Goal: Task Accomplishment & Management: Manage account settings

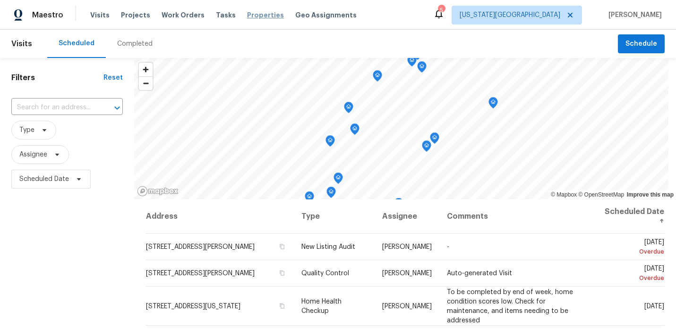
click at [249, 12] on span "Properties" at bounding box center [265, 14] width 37 height 9
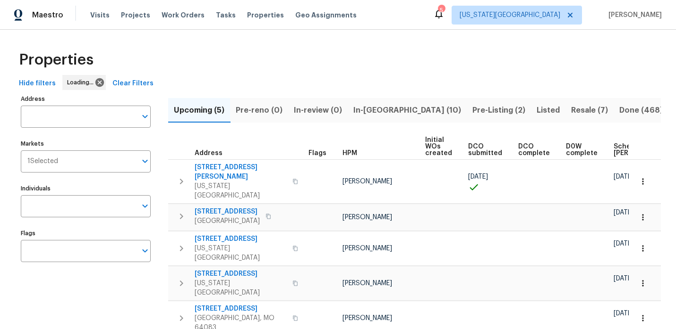
click at [368, 109] on span "In-reno (10)" at bounding box center [407, 110] width 108 height 13
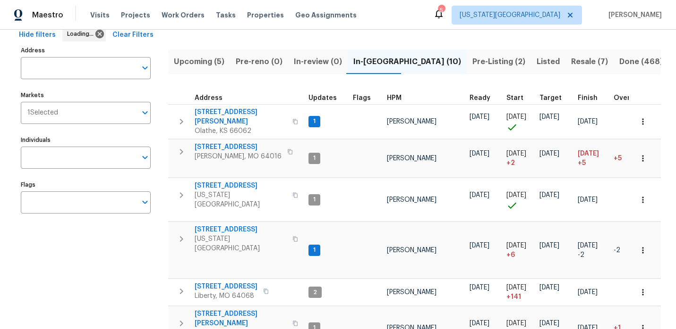
scroll to position [55, 0]
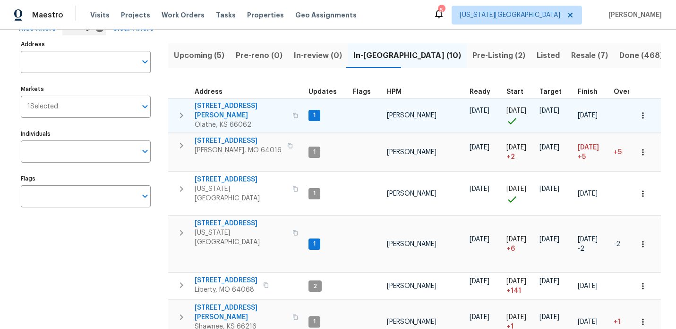
click at [225, 105] on span "12534 S Alcan Cir" at bounding box center [240, 110] width 92 height 19
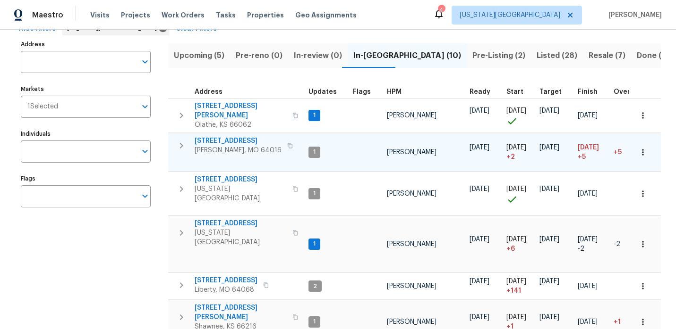
click at [215, 136] on span "8 Bart St" at bounding box center [237, 140] width 87 height 9
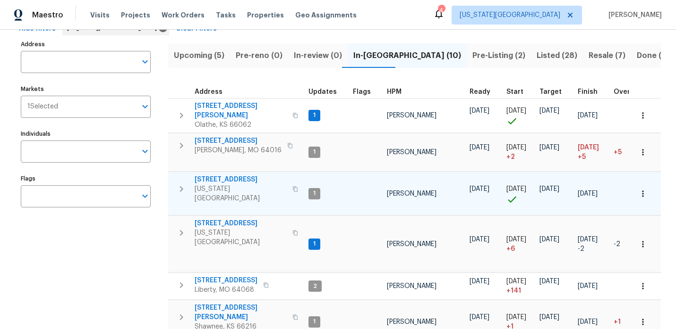
click at [220, 175] on span "623 N 62nd Pl" at bounding box center [240, 179] width 92 height 9
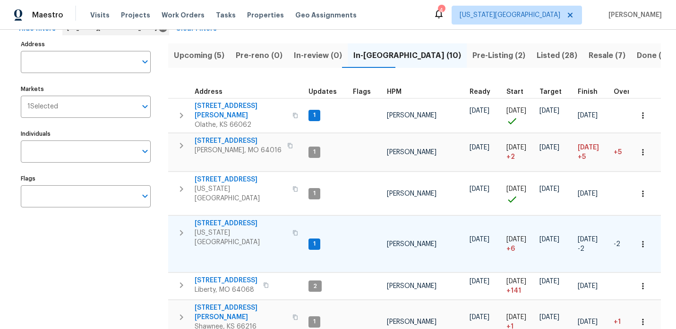
click at [228, 219] on span "7518 NW 76th Pl" at bounding box center [240, 223] width 92 height 9
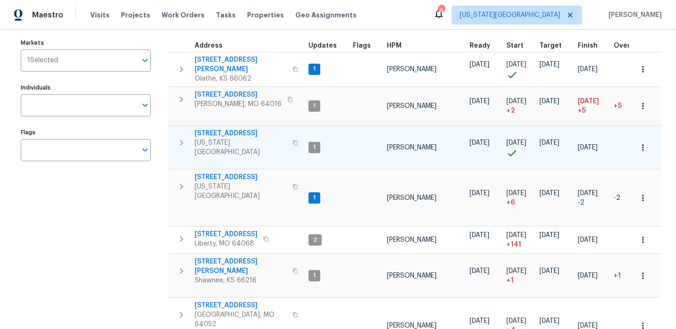
scroll to position [166, 0]
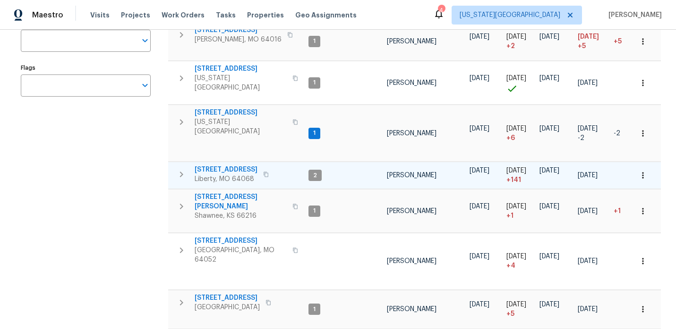
click at [247, 165] on span "1209 Liberty Drive Ter" at bounding box center [225, 169] width 63 height 9
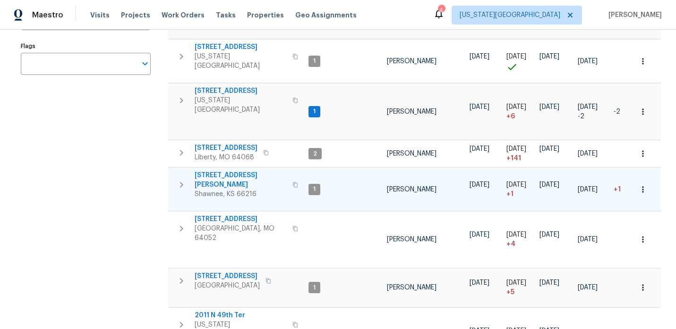
scroll to position [193, 0]
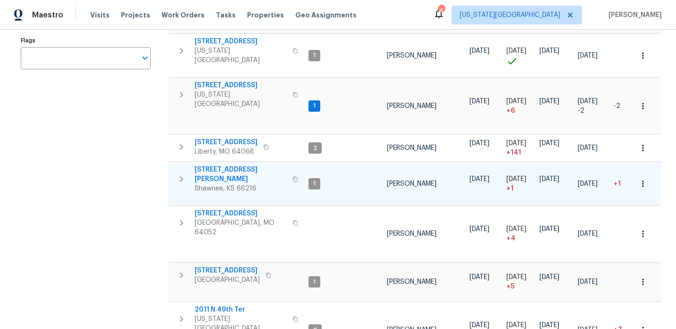
click at [221, 165] on span "[STREET_ADDRESS][PERSON_NAME]" at bounding box center [240, 174] width 92 height 19
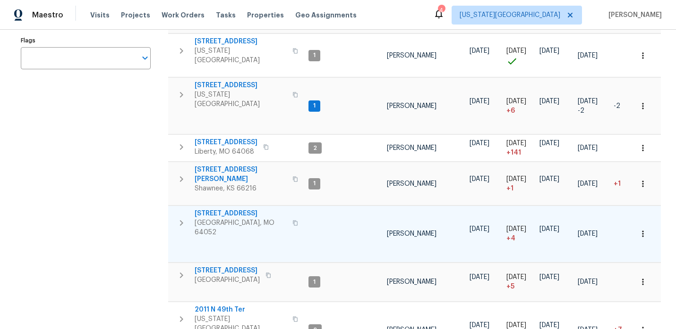
click at [243, 209] on span "12300 E 32nd St S" at bounding box center [240, 213] width 92 height 9
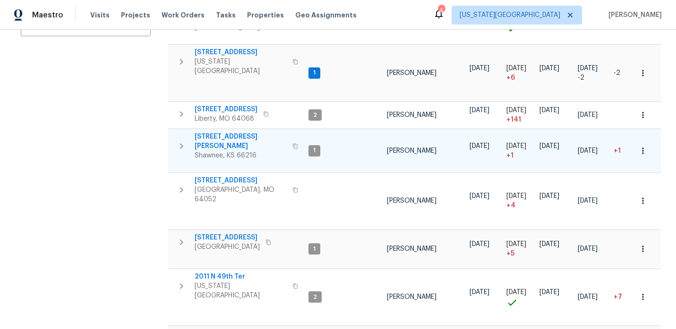
scroll to position [255, 0]
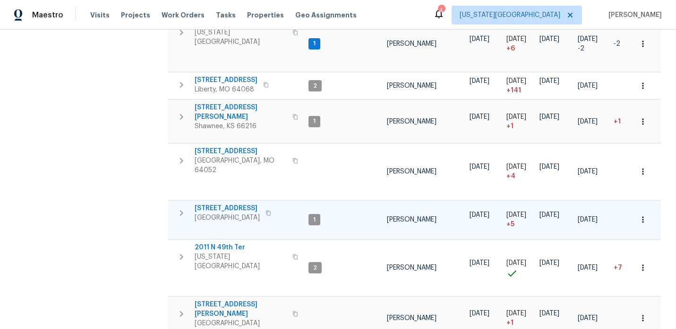
click at [232, 204] on span "1206 Sycamore St" at bounding box center [226, 208] width 65 height 9
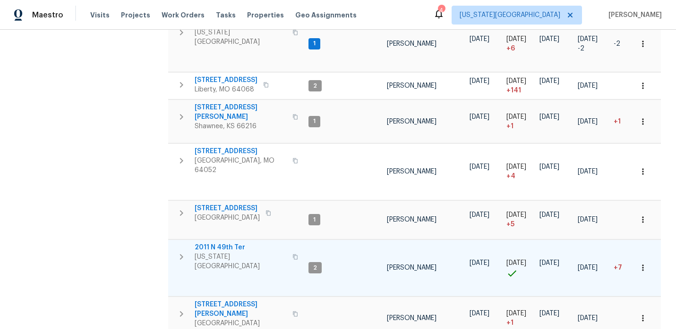
click at [214, 243] on span "2011 N 49th Ter" at bounding box center [240, 247] width 92 height 9
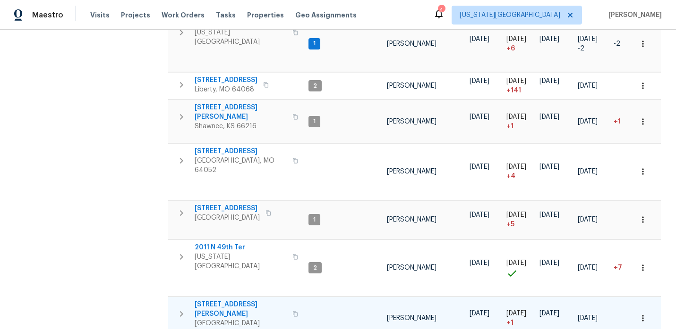
click at [218, 300] on span "309 SE Shawn Ct" at bounding box center [240, 309] width 92 height 19
click at [55, 14] on span "Maestro" at bounding box center [47, 14] width 31 height 9
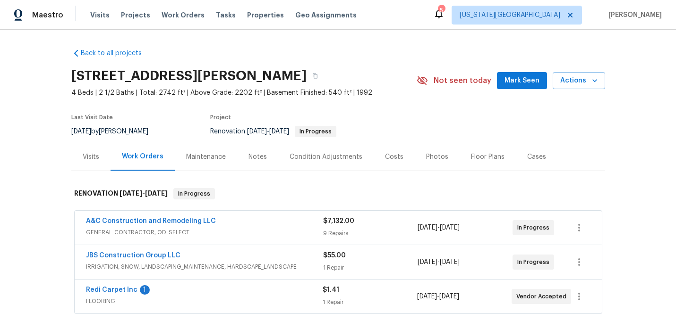
click at [251, 152] on div "Notes" at bounding box center [257, 156] width 18 height 9
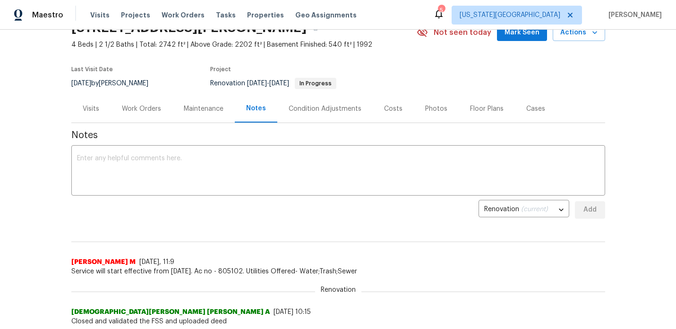
scroll to position [50, 0]
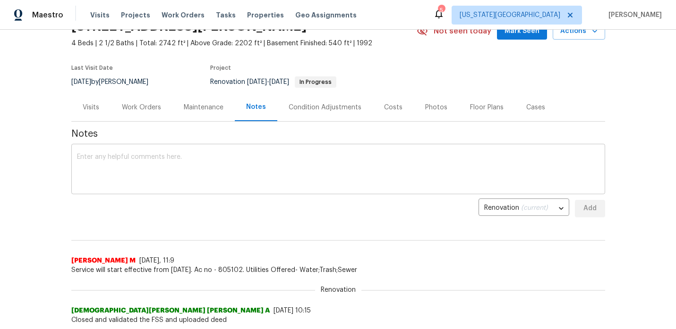
click at [257, 168] on textarea at bounding box center [338, 170] width 522 height 33
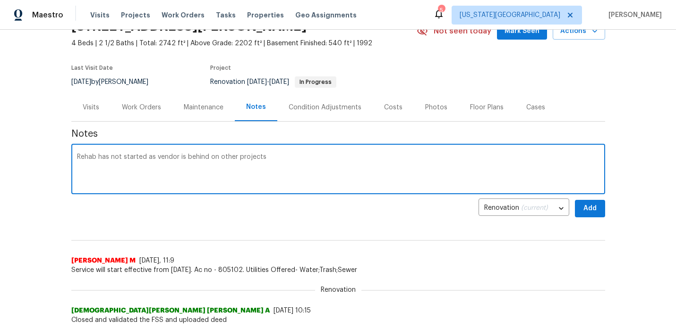
type textarea "Rehab has not started as vendor is behind on other projects"
click at [585, 214] on span "Add" at bounding box center [589, 209] width 15 height 12
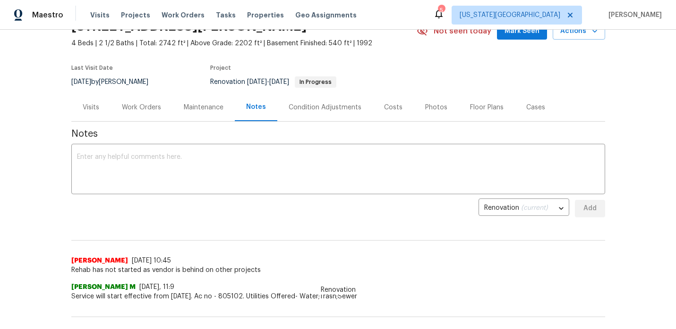
click at [123, 109] on div "Work Orders" at bounding box center [141, 107] width 39 height 9
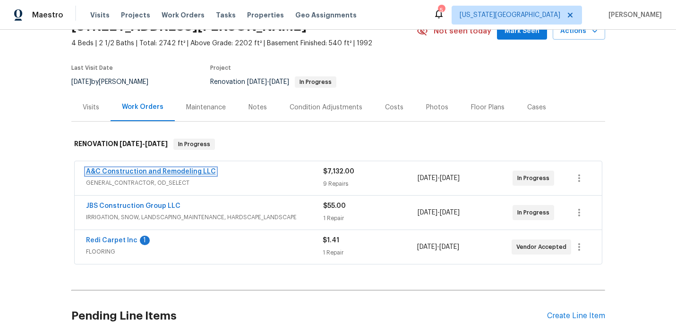
click at [186, 169] on link "A&C Construction and Remodeling LLC" at bounding box center [151, 172] width 130 height 7
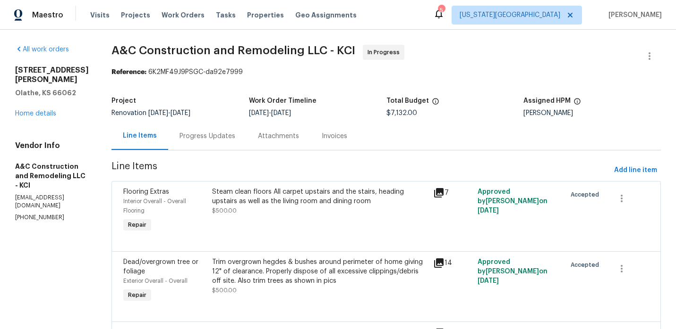
click at [235, 138] on div "Progress Updates" at bounding box center [207, 136] width 56 height 9
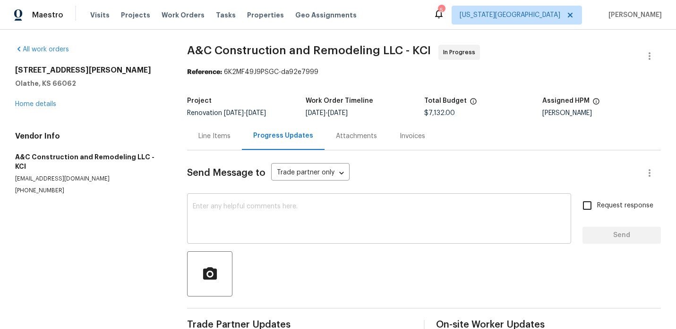
scroll to position [21, 0]
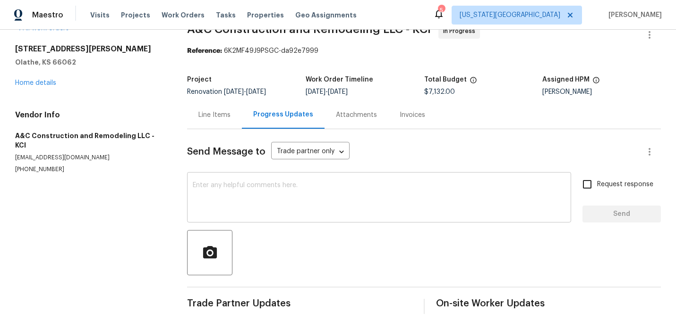
click at [237, 203] on textarea at bounding box center [379, 198] width 372 height 33
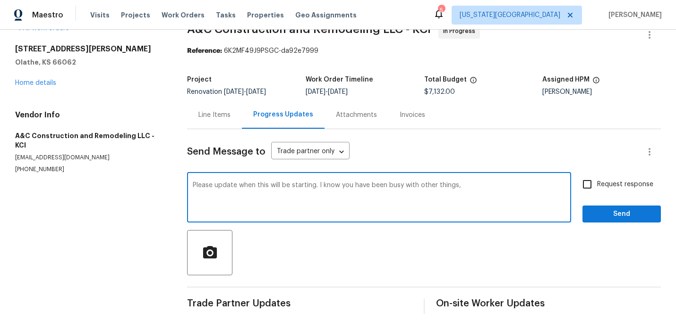
click at [459, 188] on textarea "Please update when this will be starting. I know you have been busy with other …" at bounding box center [379, 198] width 372 height 33
click at [491, 186] on textarea "Please update when this will be starting. I know you have been busy with other …" at bounding box center [379, 198] width 372 height 33
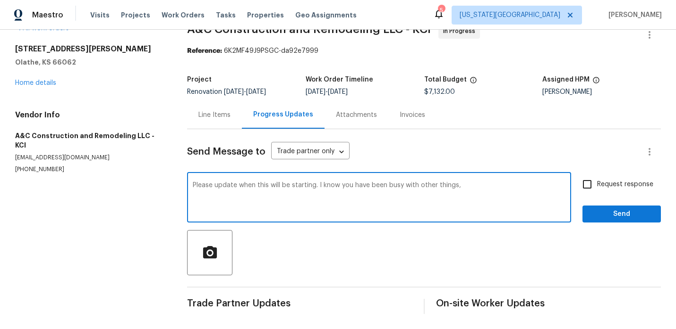
type textarea "Please update when this will be starting. I know you have been busy with other …"
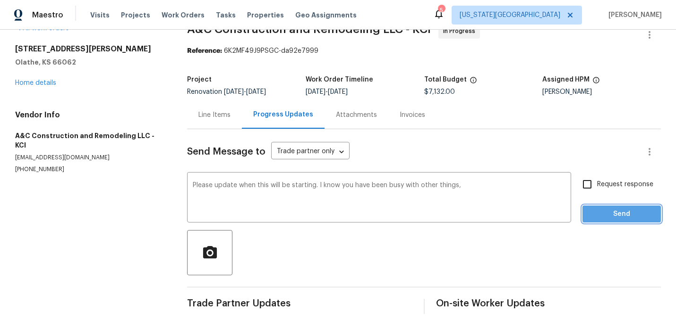
click at [632, 214] on span "Send" at bounding box center [621, 215] width 63 height 12
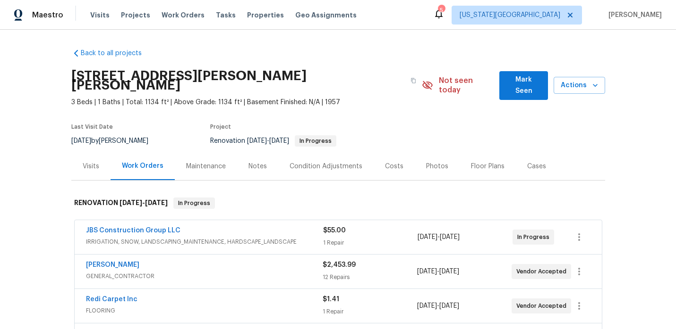
click at [253, 162] on div "Notes" at bounding box center [257, 166] width 18 height 9
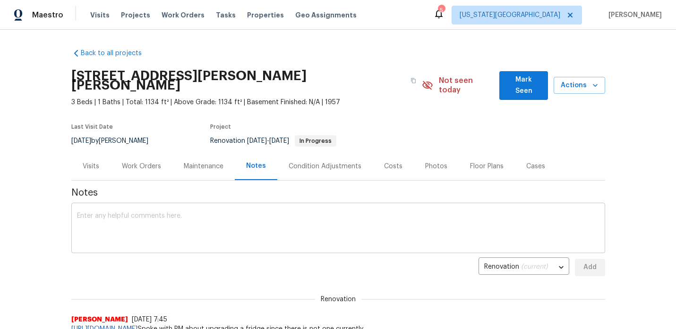
click at [217, 213] on textarea at bounding box center [338, 229] width 522 height 33
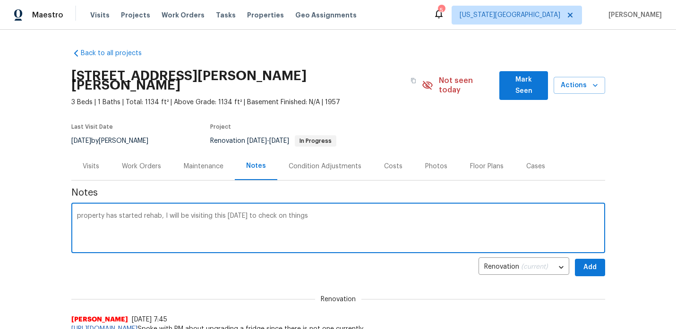
type textarea "property has started rehab, I will be visiting this [DATE] to check on things"
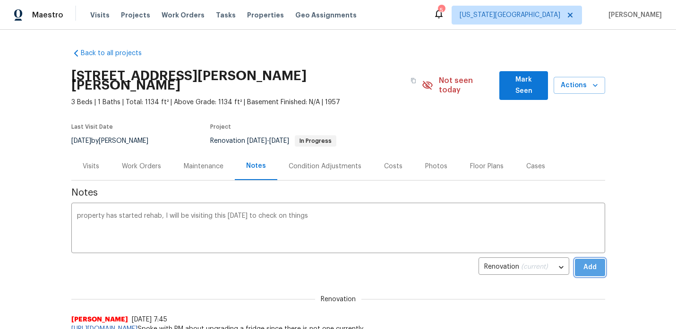
click at [591, 259] on button "Add" at bounding box center [589, 267] width 30 height 17
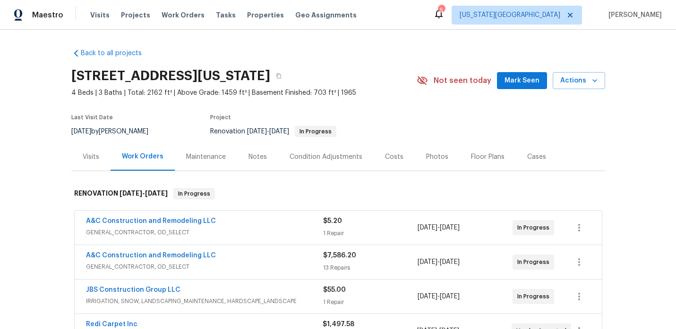
click at [265, 157] on div "Notes" at bounding box center [257, 157] width 41 height 28
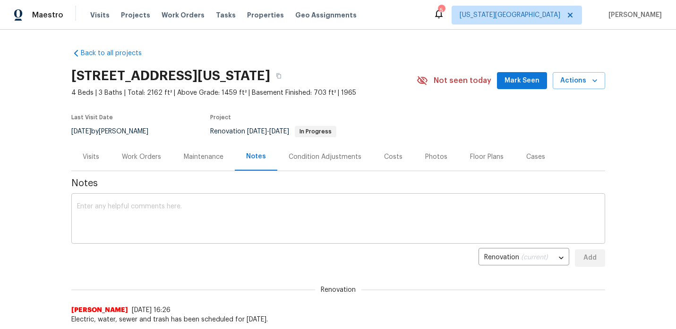
click at [206, 196] on div "x ​" at bounding box center [337, 220] width 533 height 48
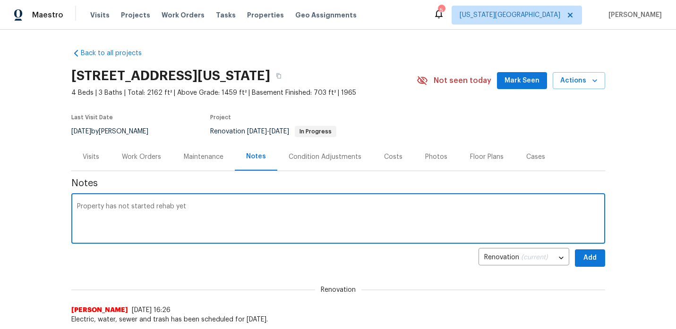
type textarea "Property has not started rehab yet"
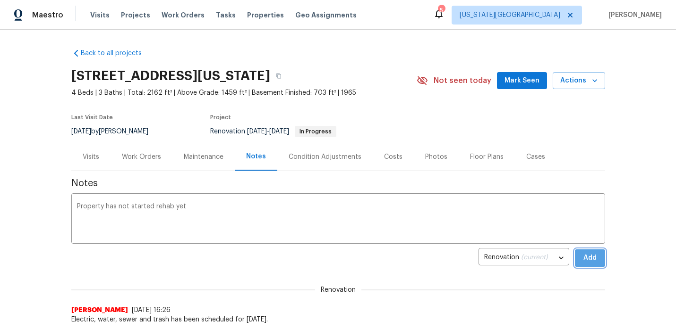
click at [601, 260] on button "Add" at bounding box center [589, 258] width 30 height 17
click at [147, 164] on div "Work Orders" at bounding box center [141, 157] width 62 height 28
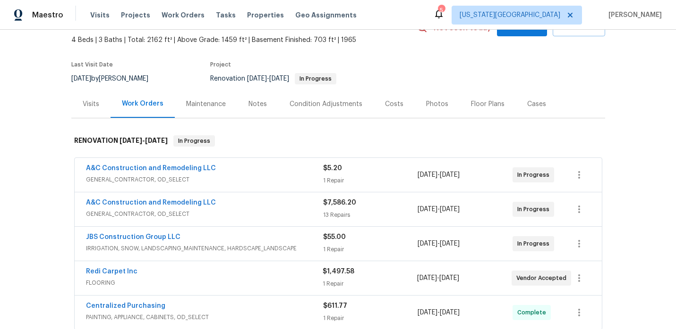
scroll to position [63, 0]
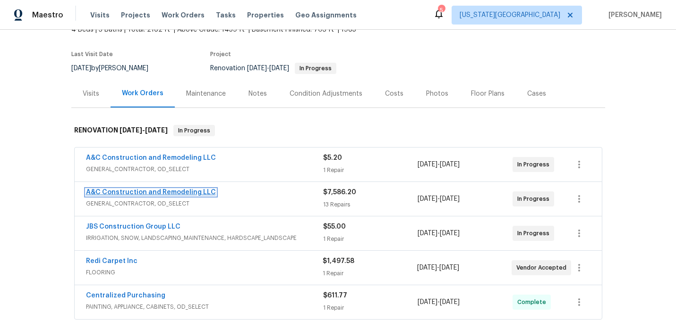
click at [163, 192] on link "A&C Construction and Remodeling LLC" at bounding box center [151, 192] width 130 height 7
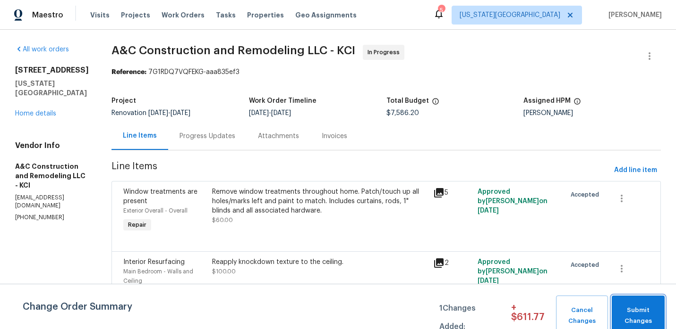
click at [623, 311] on span "Submit Changes" at bounding box center [637, 316] width 43 height 22
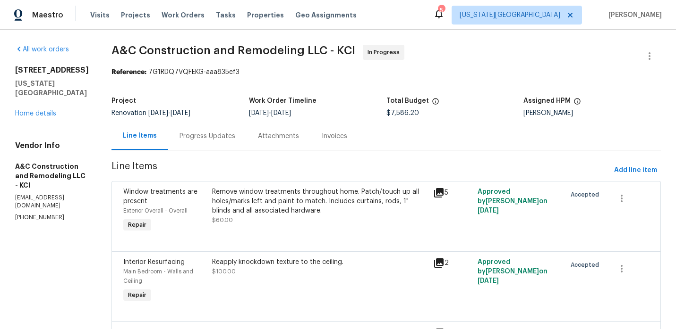
click at [230, 141] on div "Progress Updates" at bounding box center [207, 136] width 56 height 9
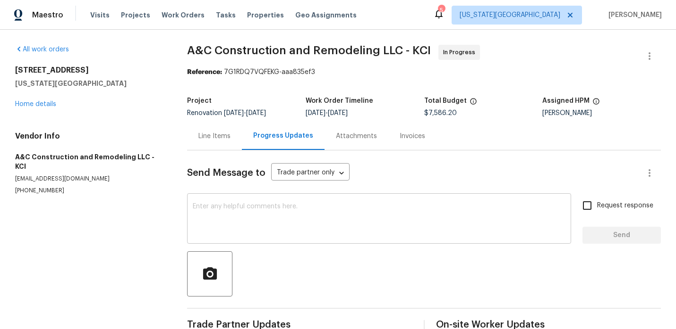
scroll to position [21, 0]
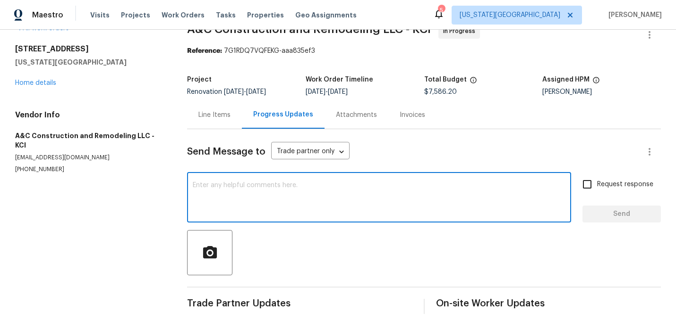
click at [249, 192] on textarea at bounding box center [379, 198] width 372 height 33
paste textarea "Please update when this will be starting. I know you have been busy with other …"
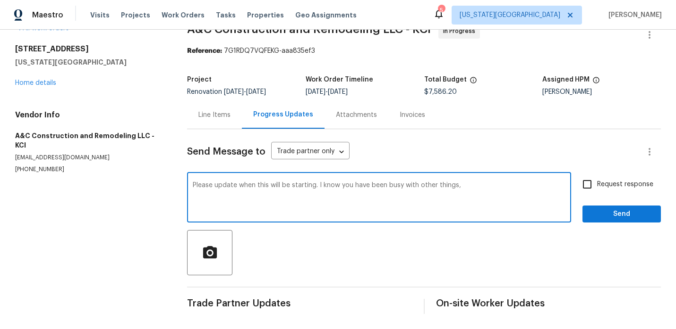
type textarea "Please update when this will be starting. I know you have been busy with other …"
click at [642, 211] on span "Send" at bounding box center [621, 215] width 63 height 12
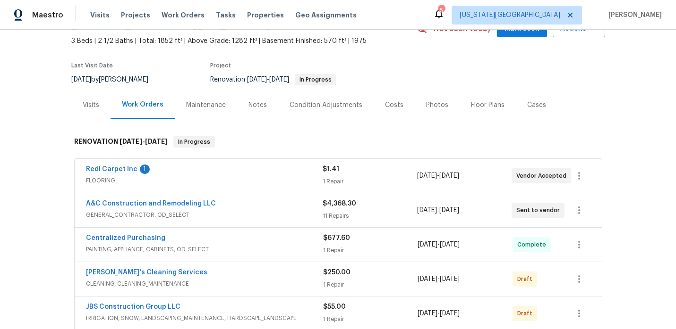
scroll to position [52, 0]
click at [186, 206] on link "A&C Construction and Remodeling LLC" at bounding box center [151, 203] width 130 height 7
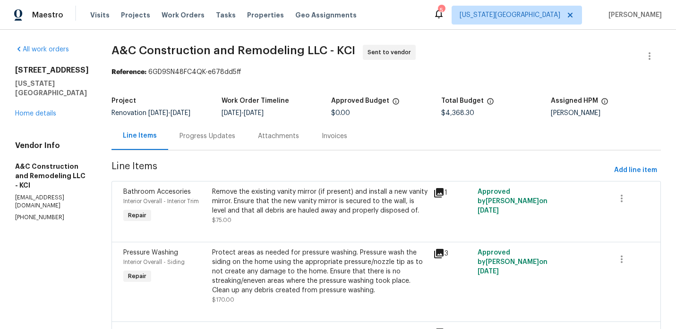
click at [227, 133] on div "Progress Updates" at bounding box center [207, 136] width 56 height 9
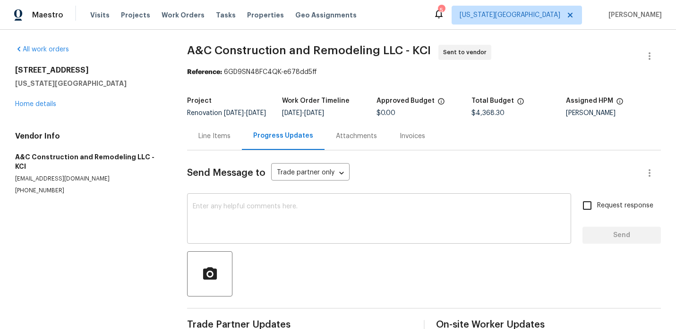
click at [228, 219] on textarea at bounding box center [379, 219] width 372 height 33
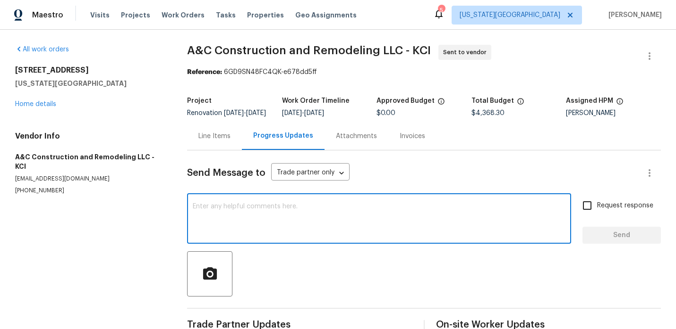
paste textarea "Please update when this will be starting. I know you have been busy with other …"
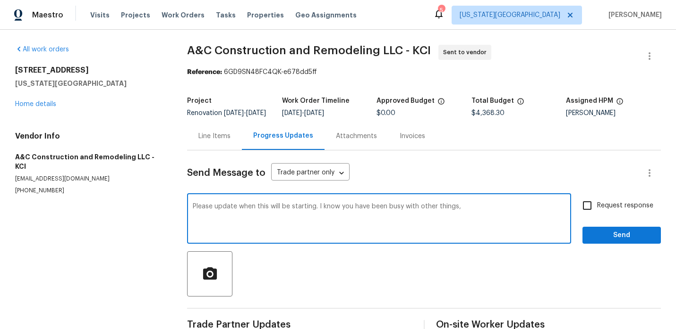
type textarea "Please update when this will be starting. I know you have been busy with other …"
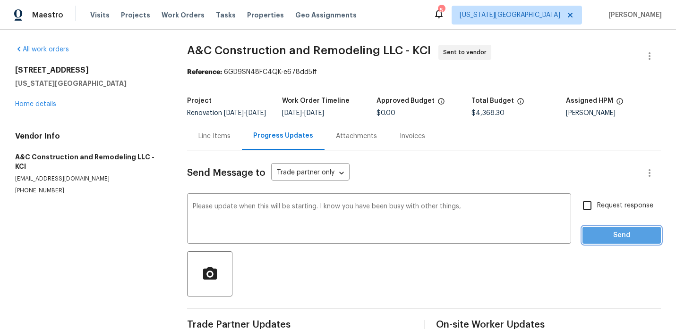
click at [599, 236] on span "Send" at bounding box center [621, 236] width 63 height 12
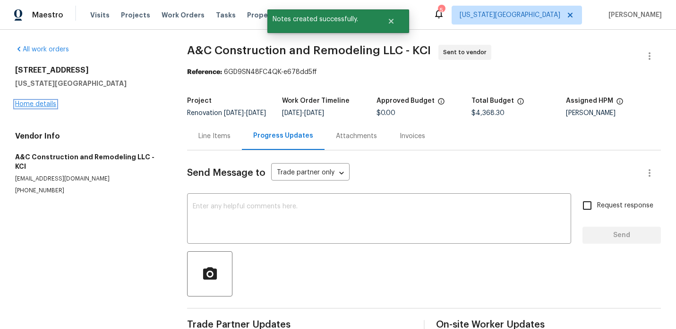
click at [33, 104] on link "Home details" at bounding box center [35, 104] width 41 height 7
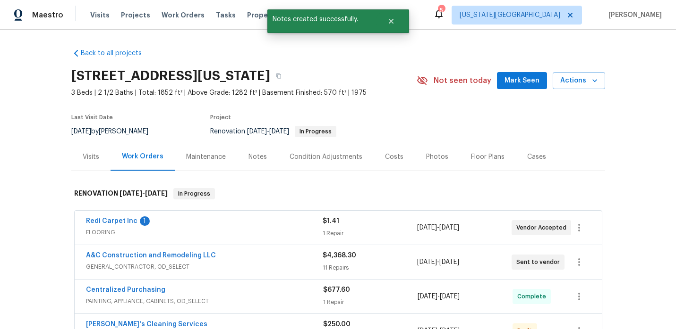
click at [258, 159] on div "Notes" at bounding box center [257, 156] width 18 height 9
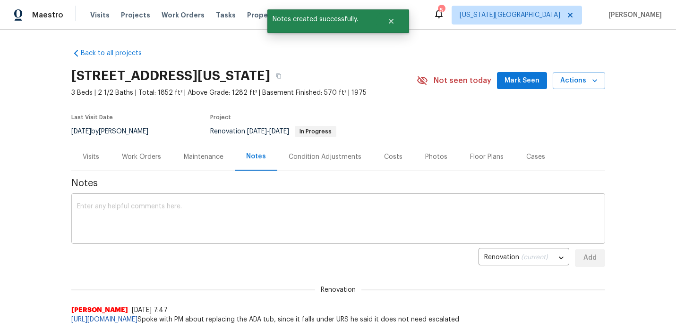
click at [217, 203] on div "x ​" at bounding box center [337, 220] width 533 height 48
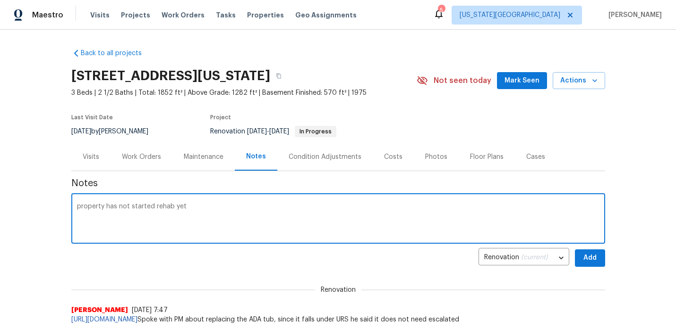
type textarea "property has not started rehab yet"
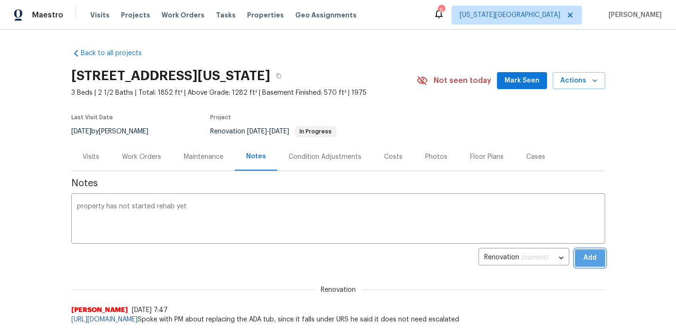
click at [588, 264] on button "Add" at bounding box center [589, 258] width 30 height 17
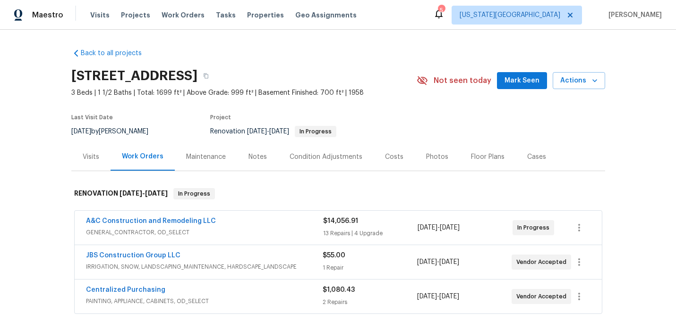
click at [203, 216] on div "A&C Construction and Remodeling LLC GENERAL_CONTRACTOR, OD_SELECT $14,056.91 13…" at bounding box center [338, 228] width 527 height 34
click at [201, 220] on link "A&C Construction and Remodeling LLC" at bounding box center [151, 221] width 130 height 7
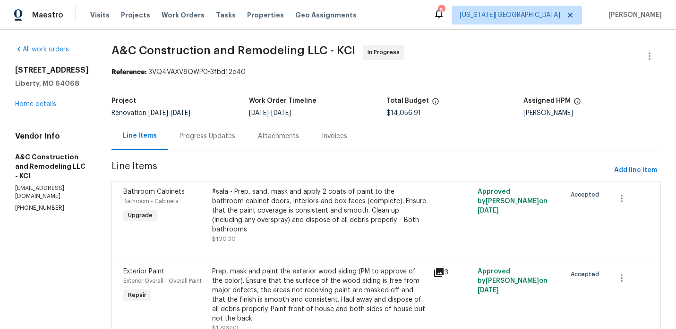
click at [235, 138] on div "Progress Updates" at bounding box center [207, 136] width 56 height 9
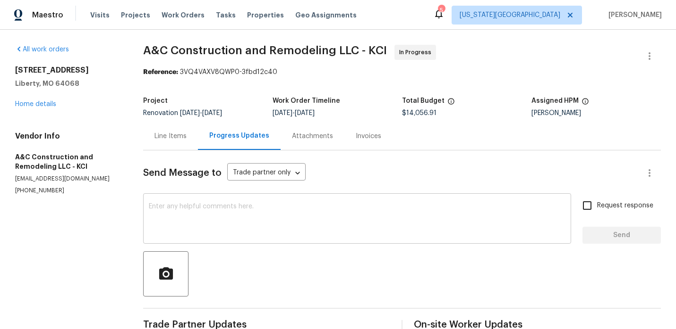
click at [217, 204] on textarea at bounding box center [357, 219] width 416 height 33
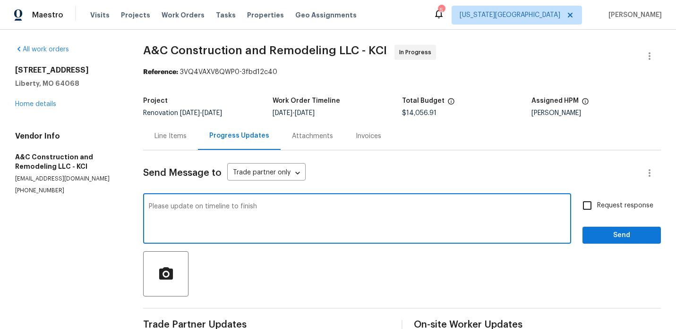
type textarea "Please update on timeline to finish"
click at [616, 235] on span "Send" at bounding box center [621, 236] width 63 height 12
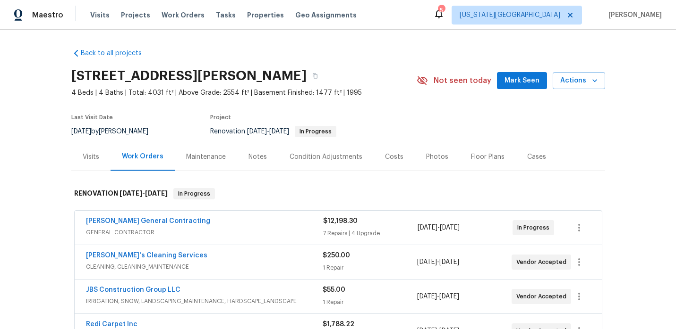
click at [255, 156] on div "Notes" at bounding box center [257, 156] width 18 height 9
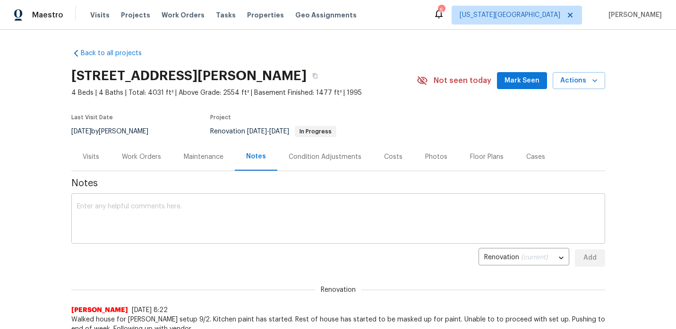
click at [190, 208] on textarea at bounding box center [338, 219] width 522 height 33
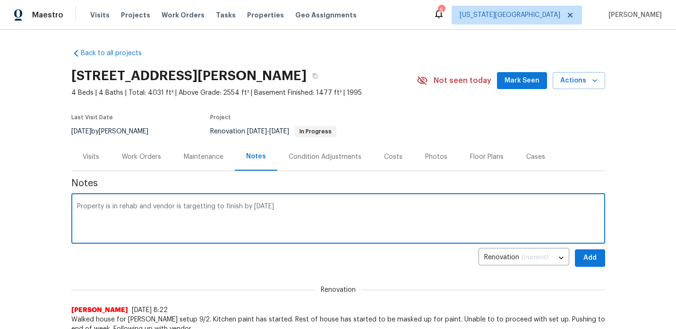
type textarea "Property is in rehab and vendor is targetting to finish by [DATE]"
click at [591, 255] on span "Add" at bounding box center [589, 259] width 15 height 12
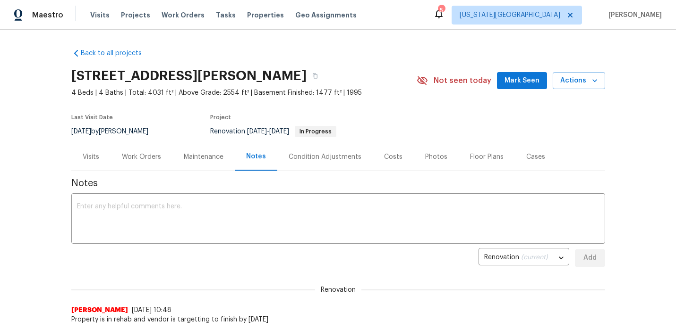
click at [153, 160] on div "Work Orders" at bounding box center [141, 156] width 39 height 9
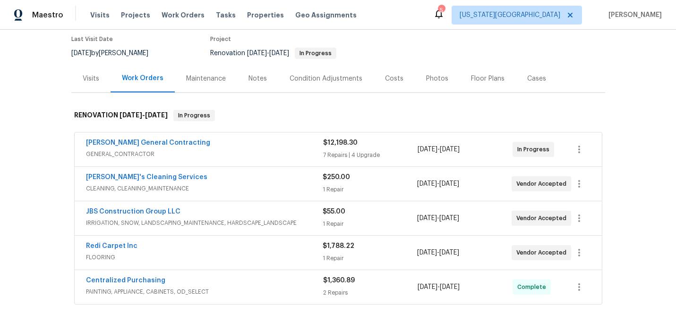
scroll to position [92, 0]
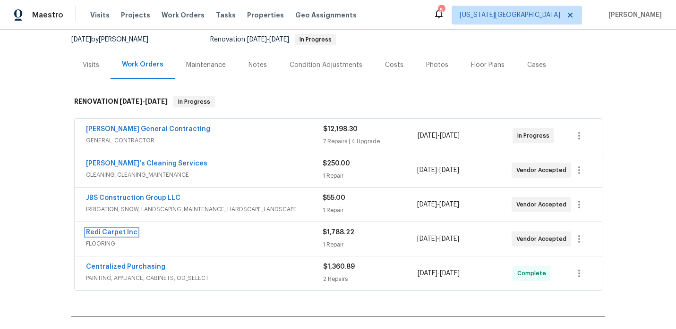
click at [133, 234] on link "Redi Carpet Inc" at bounding box center [111, 232] width 51 height 7
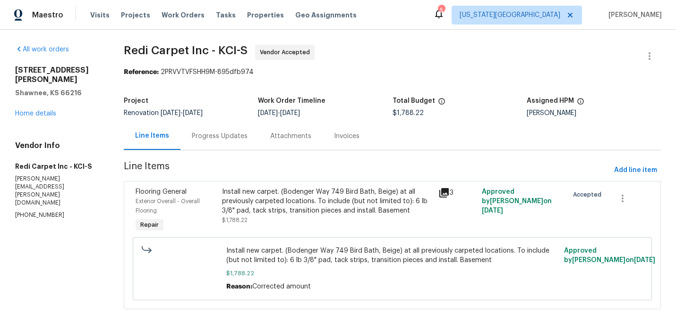
click at [220, 135] on div "Progress Updates" at bounding box center [220, 136] width 56 height 9
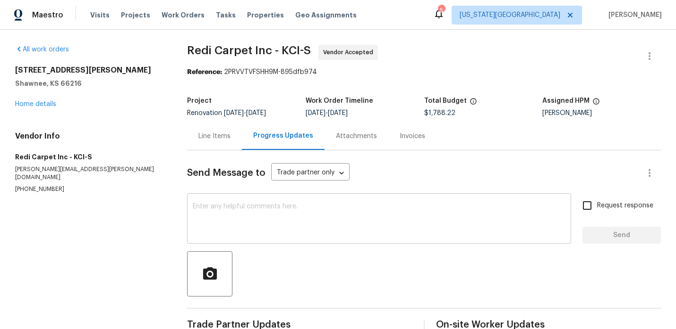
click at [250, 210] on textarea at bounding box center [379, 219] width 372 height 33
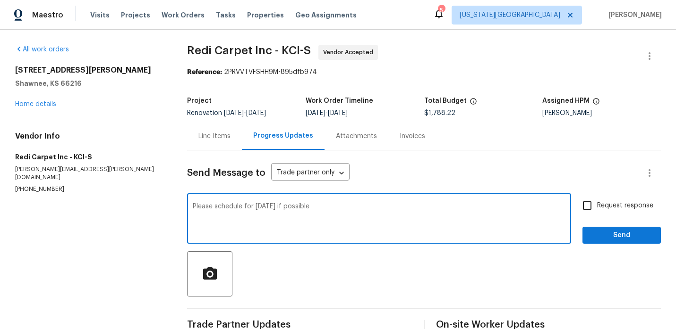
type textarea "Please schedule for [DATE] if possible"
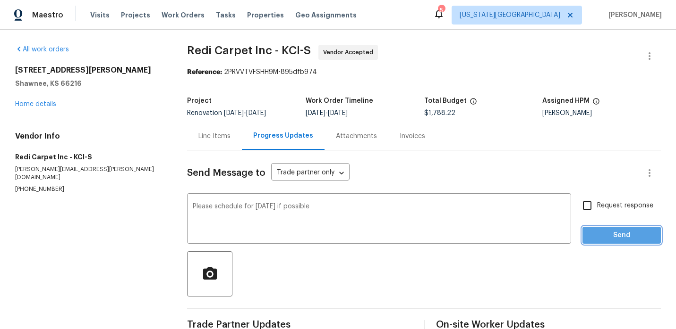
click at [592, 237] on span "Send" at bounding box center [621, 236] width 63 height 12
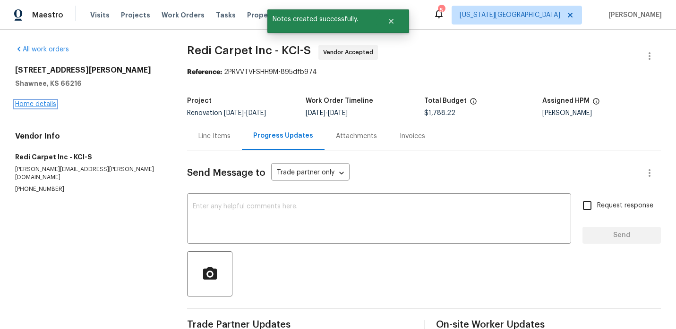
click at [37, 101] on link "Home details" at bounding box center [35, 104] width 41 height 7
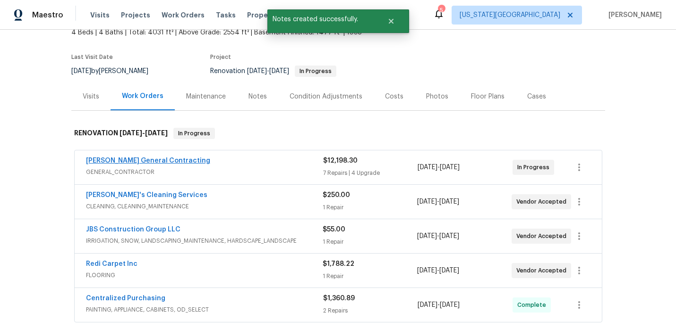
scroll to position [92, 0]
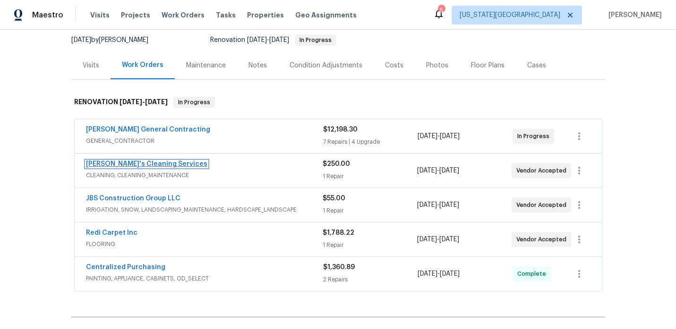
click at [126, 162] on link "Velo's Cleaning Services" at bounding box center [146, 164] width 121 height 7
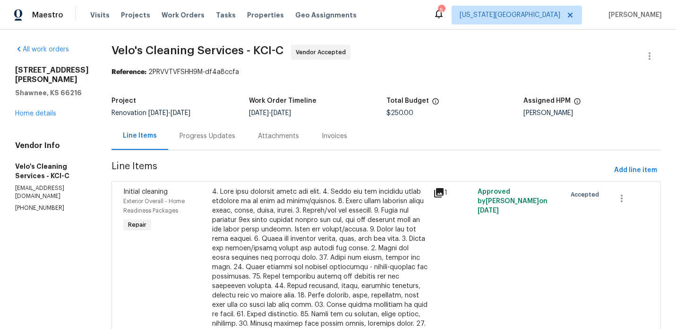
click at [203, 133] on div "Progress Updates" at bounding box center [207, 136] width 56 height 9
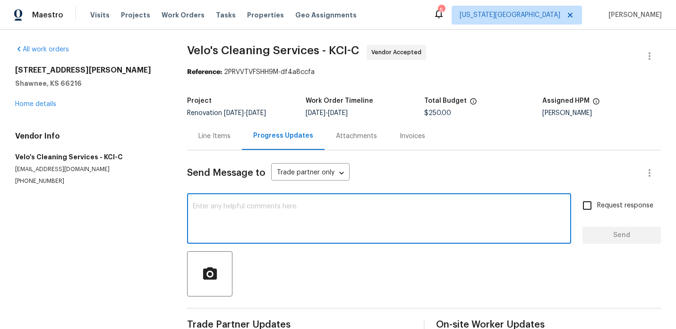
click at [226, 216] on textarea at bounding box center [379, 219] width 372 height 33
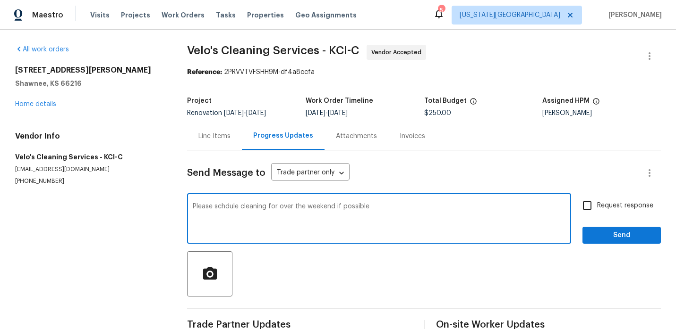
type textarea "Please schdule cleaning for over the weekend if possible"
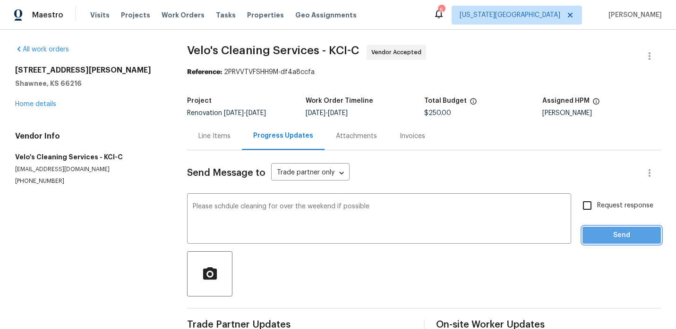
click at [600, 242] on button "Send" at bounding box center [621, 235] width 78 height 17
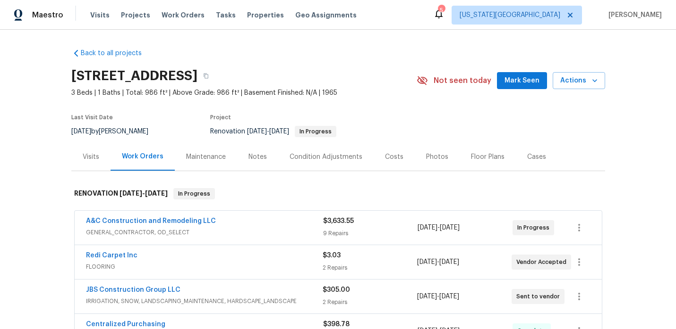
click at [251, 157] on div "Notes" at bounding box center [257, 156] width 18 height 9
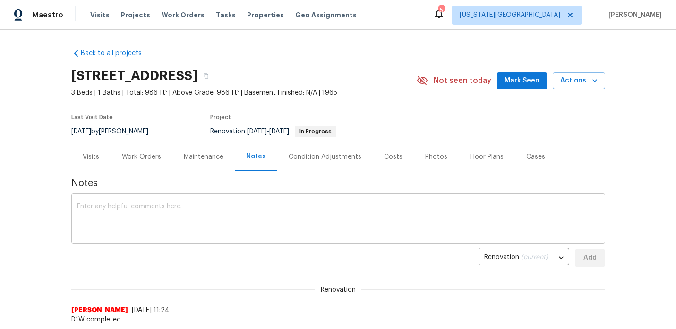
click at [194, 212] on textarea at bounding box center [338, 219] width 522 height 33
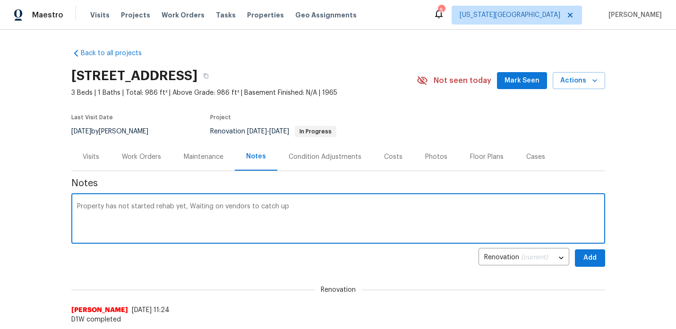
type textarea "Property has not started rehab yet, Waiting on vendors to catch up"
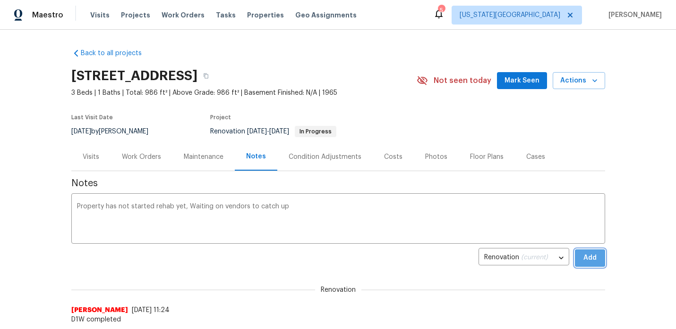
click at [600, 260] on button "Add" at bounding box center [589, 258] width 30 height 17
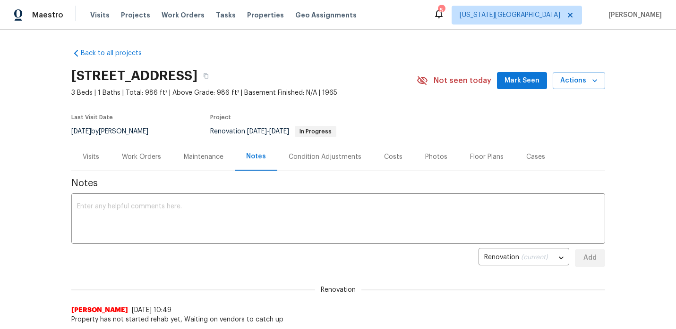
click at [141, 153] on div "Work Orders" at bounding box center [141, 156] width 39 height 9
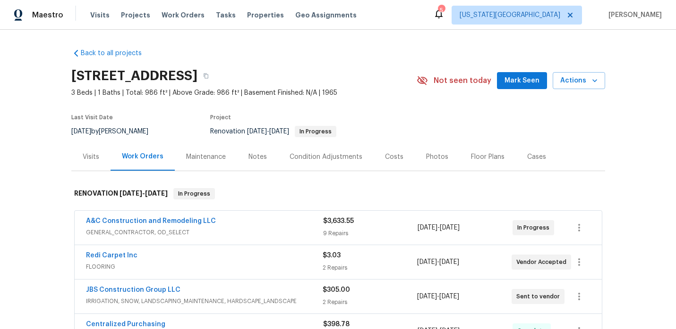
scroll to position [12, 0]
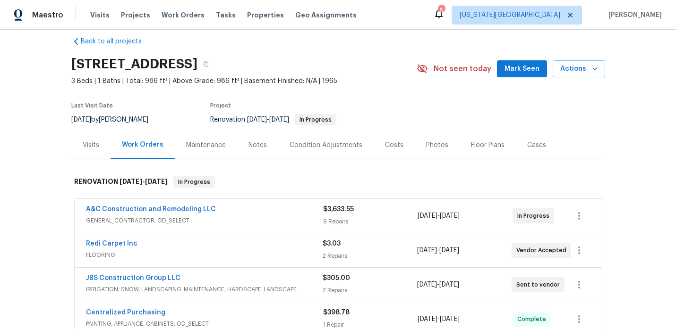
click at [158, 214] on div "A&C Construction and Remodeling LLC" at bounding box center [204, 210] width 237 height 11
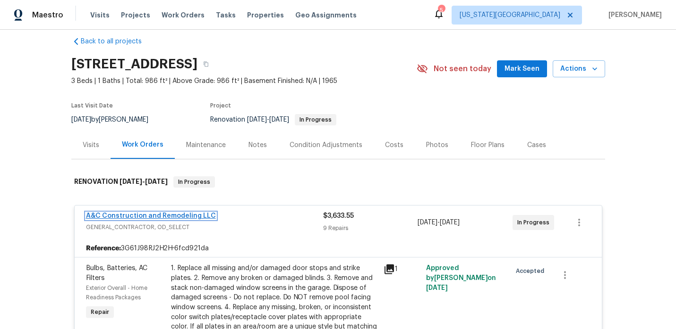
click at [160, 213] on link "A&C Construction and Remodeling LLC" at bounding box center [151, 216] width 130 height 7
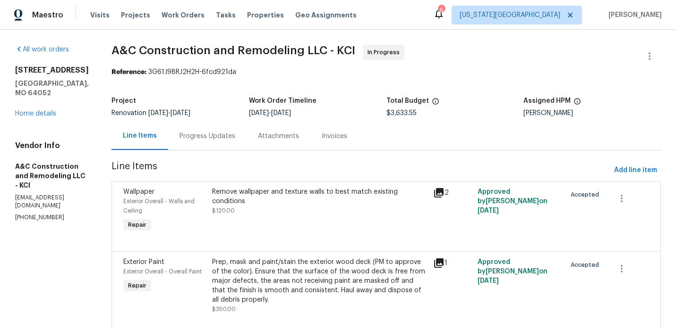
click at [274, 139] on div "Attachments" at bounding box center [278, 136] width 41 height 9
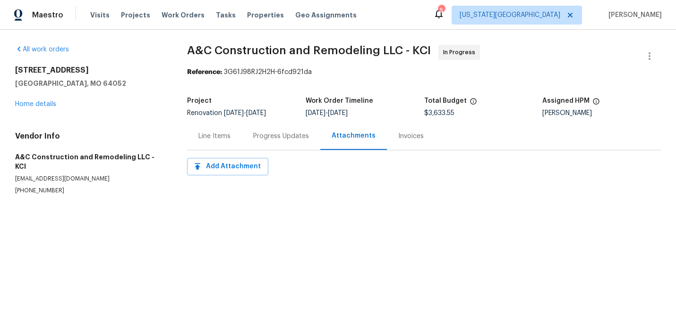
click at [262, 143] on div "Progress Updates" at bounding box center [281, 136] width 78 height 28
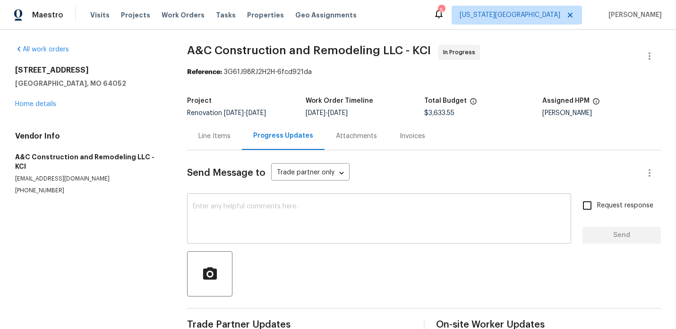
scroll to position [21, 0]
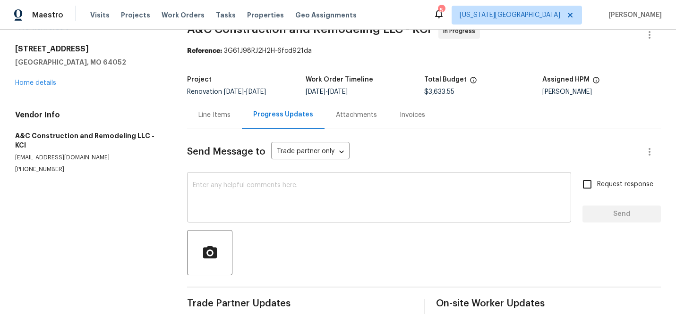
click at [233, 202] on textarea at bounding box center [379, 198] width 372 height 33
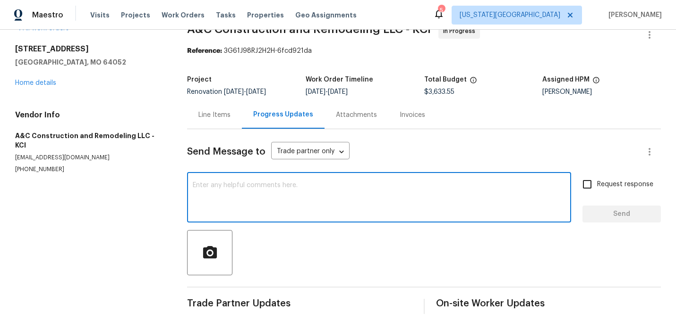
paste textarea "Please update when this will be starting. I know you have been busy with other …"
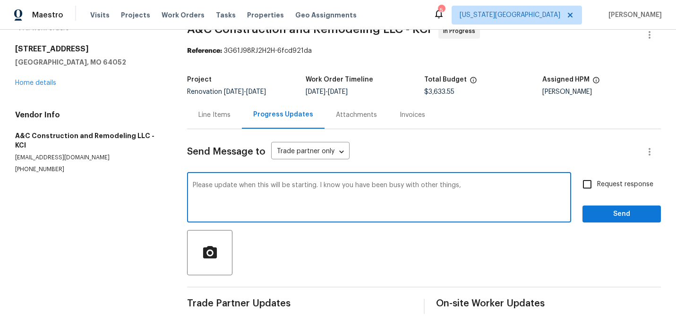
type textarea "Please update when this will be starting. I know you have been busy with other …"
click at [610, 216] on span "Send" at bounding box center [621, 215] width 63 height 12
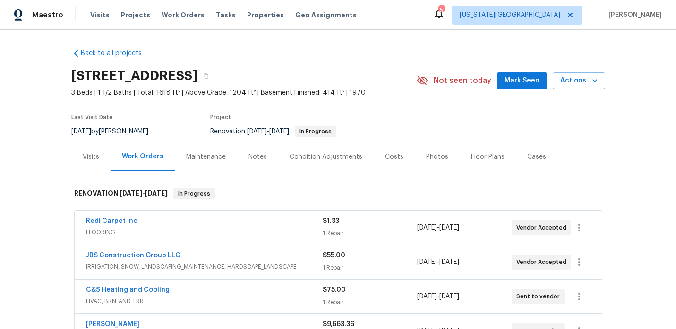
click at [254, 159] on div "Notes" at bounding box center [257, 156] width 18 height 9
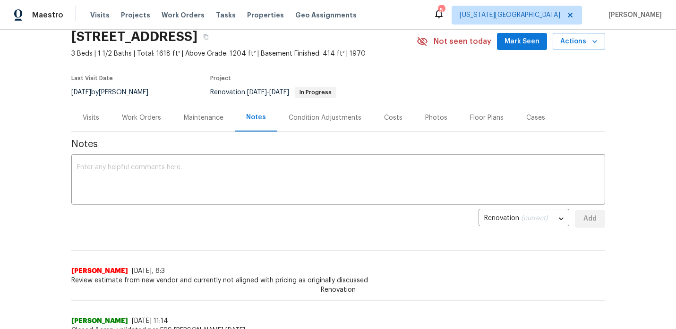
scroll to position [44, 0]
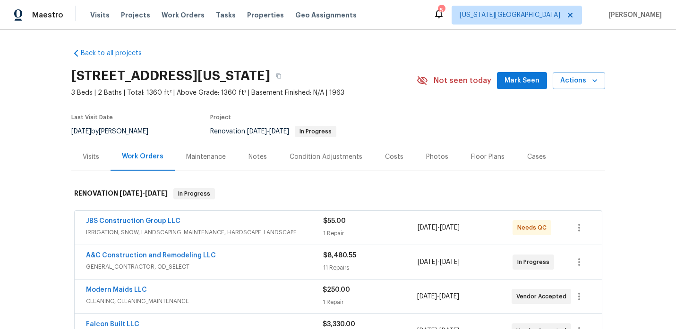
click at [186, 248] on div "A&C Construction and Remodeling LLC GENERAL_CONTRACTOR, OD_SELECT $8,480.55 11 …" at bounding box center [338, 262] width 527 height 34
click at [185, 252] on span "A&C Construction and Remodeling LLC" at bounding box center [151, 255] width 130 height 9
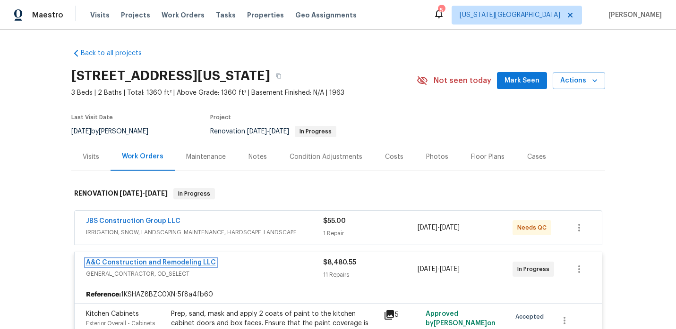
click at [184, 260] on link "A&C Construction and Remodeling LLC" at bounding box center [151, 263] width 130 height 7
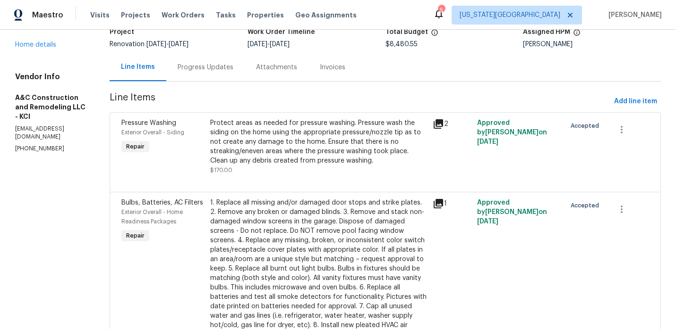
click at [220, 66] on div "Progress Updates" at bounding box center [205, 67] width 56 height 9
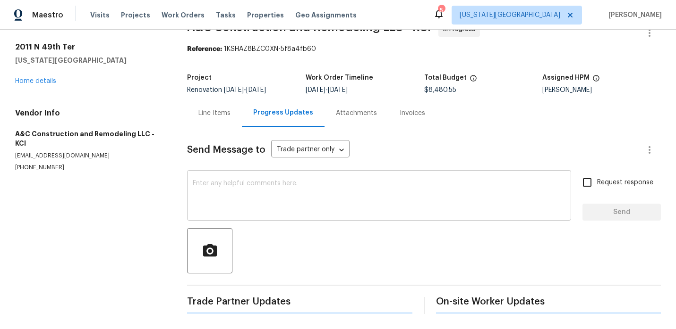
scroll to position [58, 0]
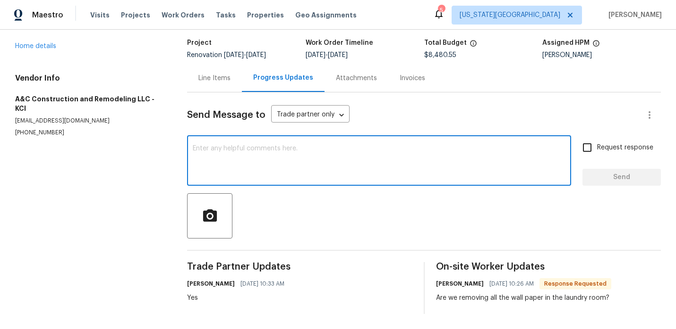
click at [256, 167] on textarea at bounding box center [379, 161] width 372 height 33
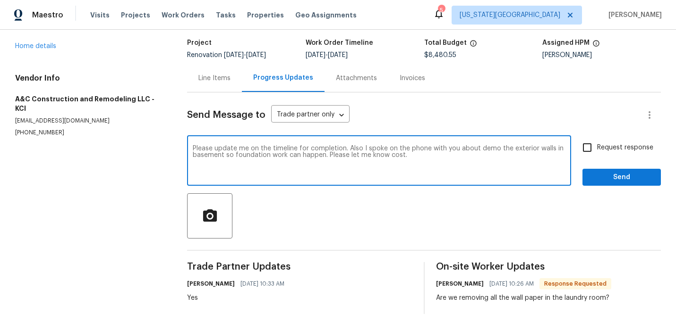
type textarea "Please update me on the timeline for completion. Also I spoke on the phone with…"
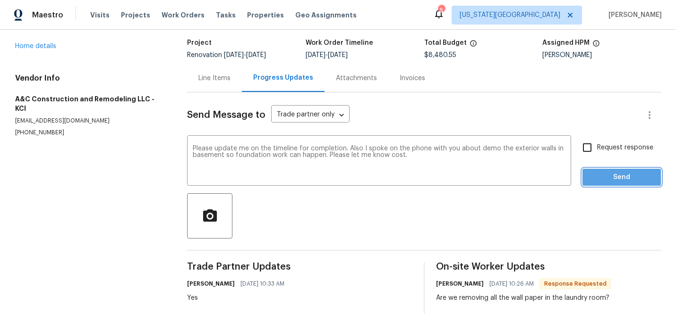
click at [594, 176] on span "Send" at bounding box center [621, 178] width 63 height 12
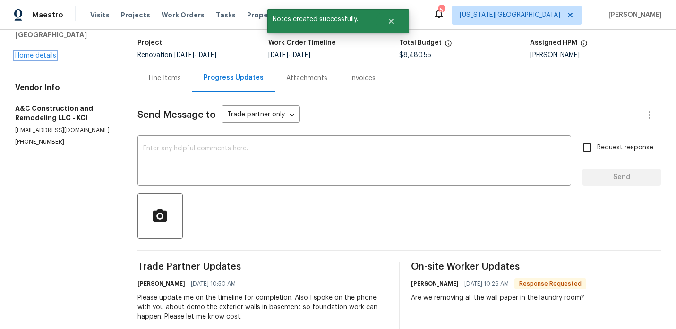
click at [42, 52] on link "Home details" at bounding box center [35, 55] width 41 height 7
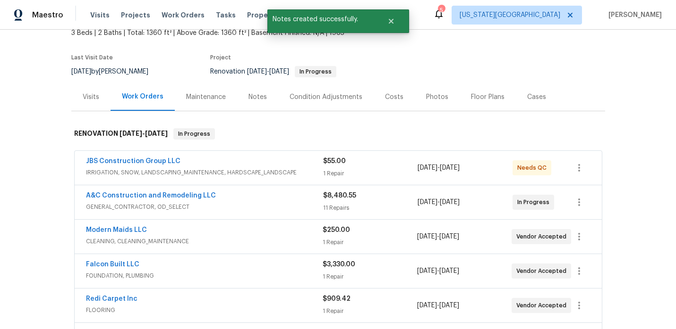
scroll to position [105, 0]
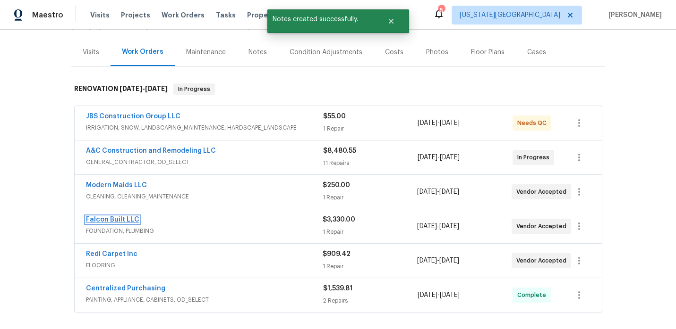
click at [126, 220] on link "Falcon Built LLC" at bounding box center [112, 220] width 53 height 7
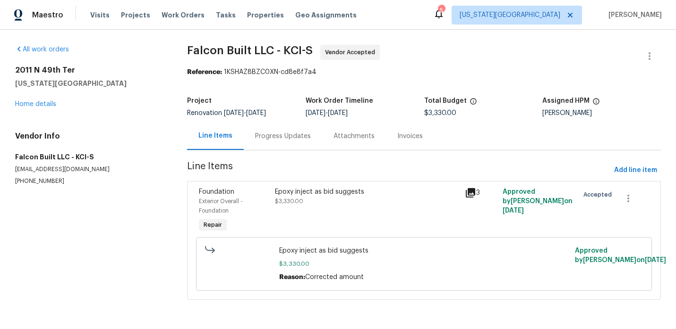
click at [290, 138] on div "Progress Updates" at bounding box center [283, 136] width 56 height 9
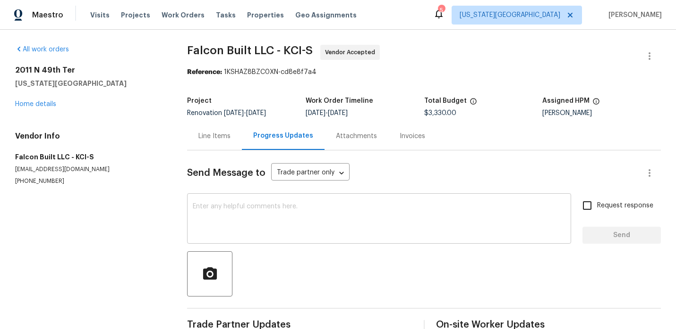
click at [250, 216] on textarea at bounding box center [379, 219] width 372 height 33
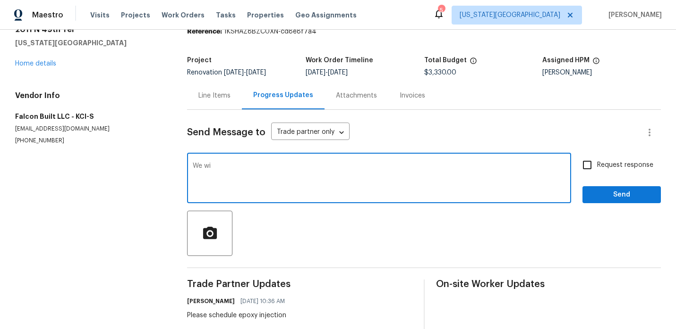
scroll to position [58, 0]
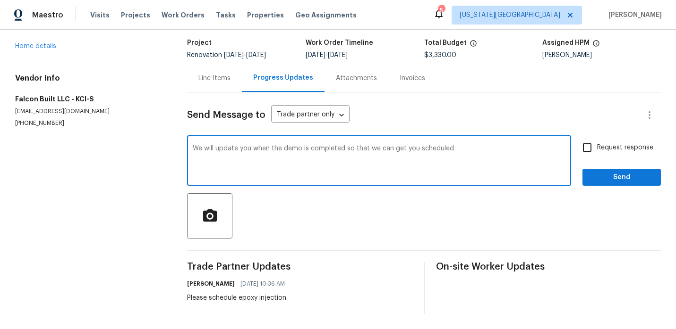
type textarea "We will update you when the demo is completed so that we can get you scheduled"
click at [615, 170] on button "Send" at bounding box center [621, 177] width 78 height 17
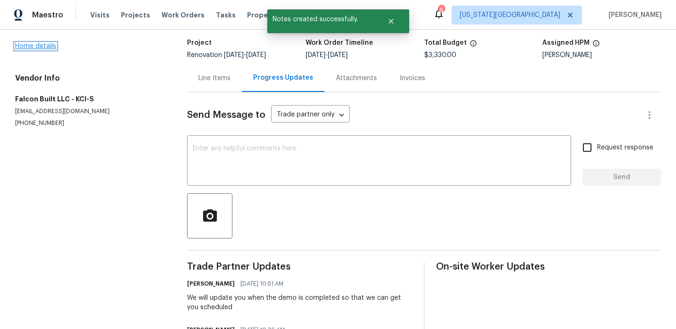
click at [52, 45] on link "Home details" at bounding box center [35, 46] width 41 height 7
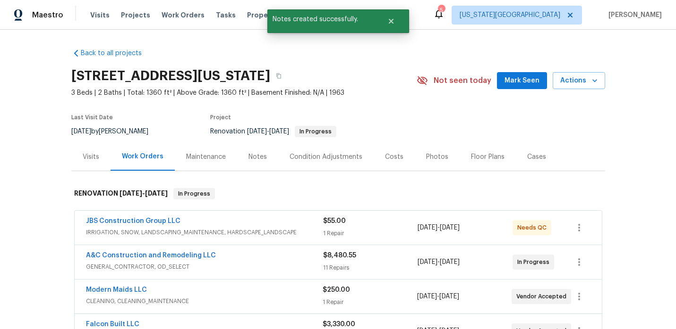
click at [217, 153] on div "Maintenance" at bounding box center [206, 156] width 40 height 9
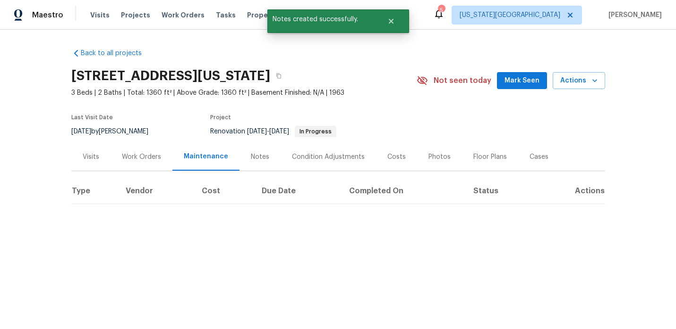
click at [252, 152] on div "Notes" at bounding box center [259, 157] width 41 height 28
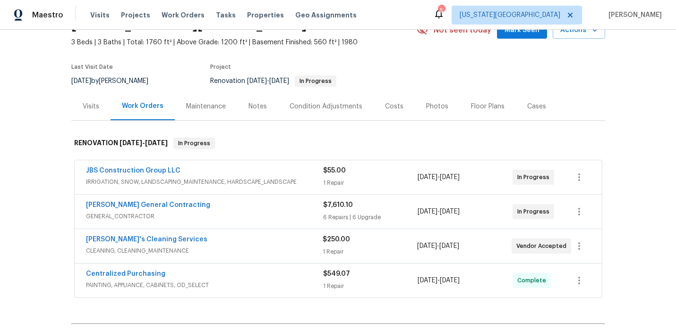
scroll to position [48, 0]
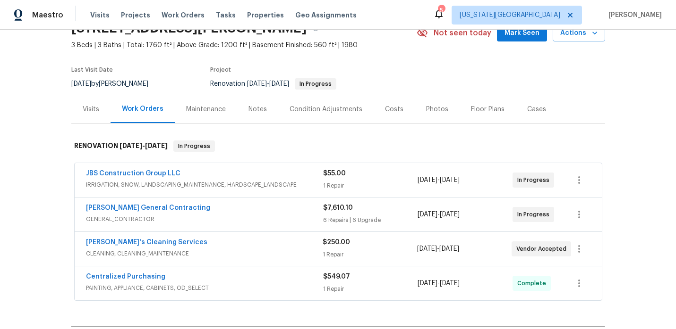
click at [249, 110] on div "Notes" at bounding box center [257, 109] width 18 height 9
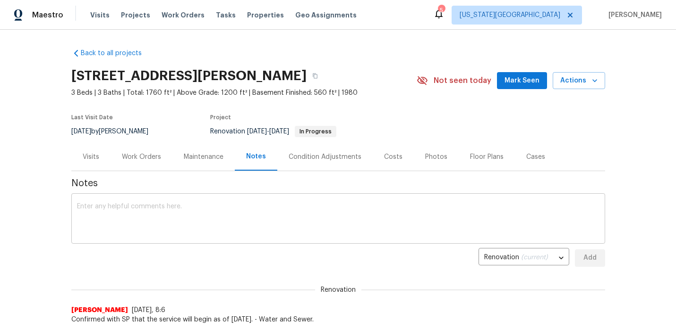
click at [158, 216] on textarea at bounding box center [338, 219] width 522 height 33
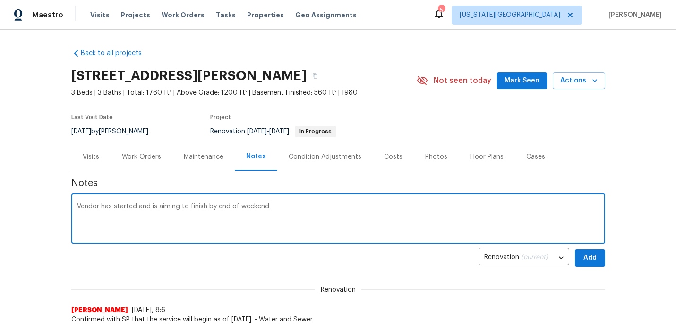
type textarea "Vendor has started and is aiming to finish by end of weekend"
click at [594, 266] on button "Add" at bounding box center [589, 258] width 30 height 17
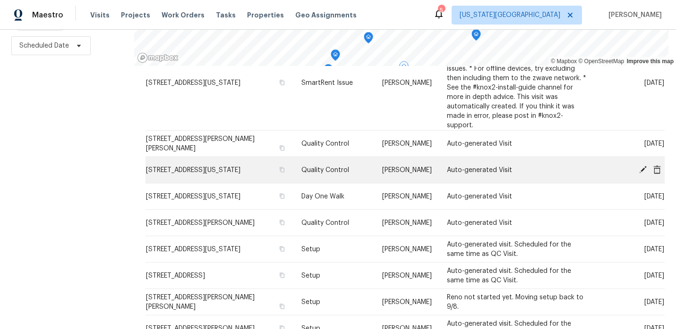
scroll to position [121, 0]
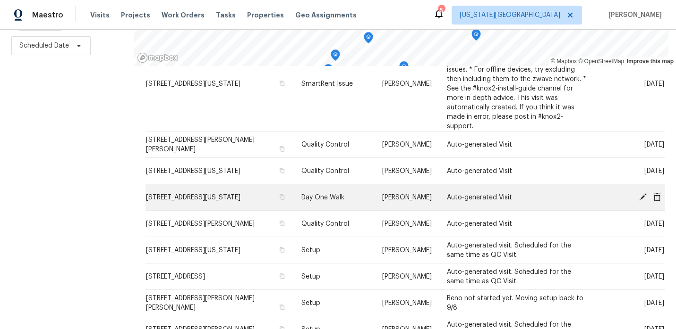
click at [659, 193] on icon at bounding box center [657, 197] width 8 height 8
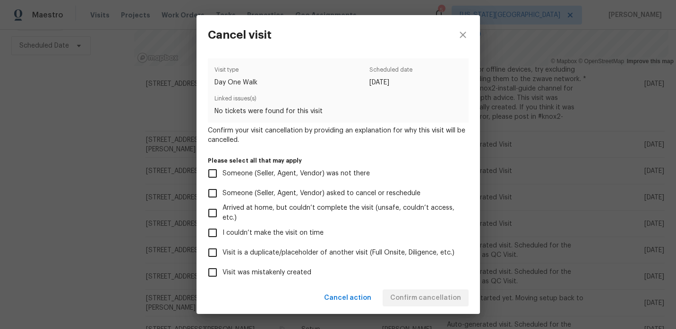
click at [215, 274] on input "Visit was mistakenly created" at bounding box center [213, 273] width 20 height 20
checkbox input "true"
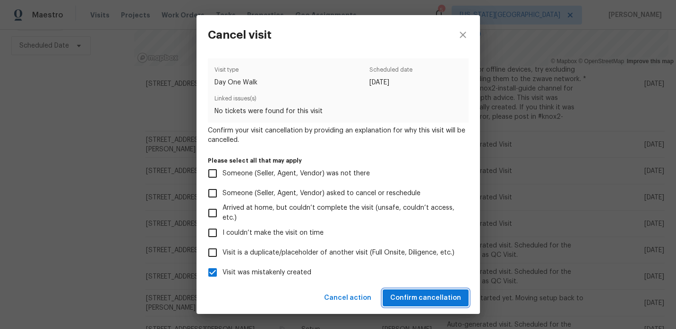
click at [398, 292] on button "Confirm cancellation" at bounding box center [425, 298] width 86 height 17
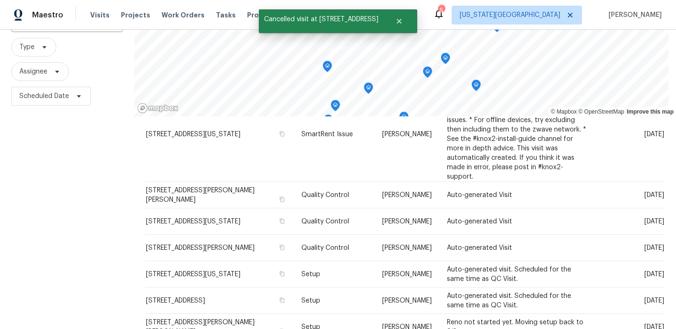
scroll to position [134, 0]
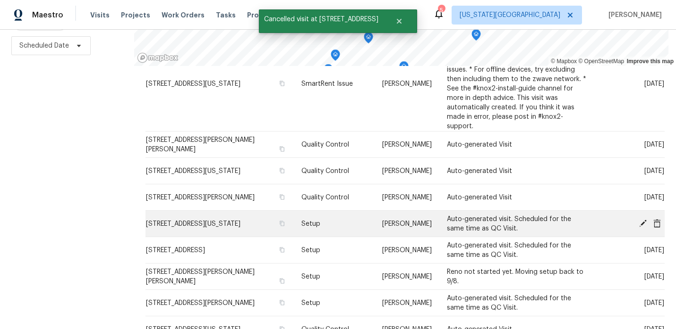
click at [657, 219] on icon at bounding box center [657, 223] width 8 height 8
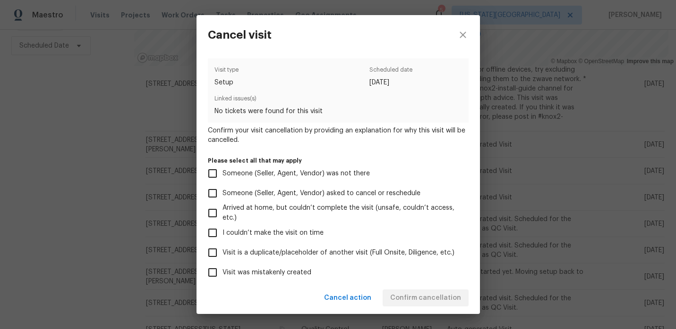
click at [262, 269] on span "Visit was mistakenly created" at bounding box center [266, 273] width 89 height 10
click at [222, 269] on input "Visit was mistakenly created" at bounding box center [213, 273] width 20 height 20
checkbox input "true"
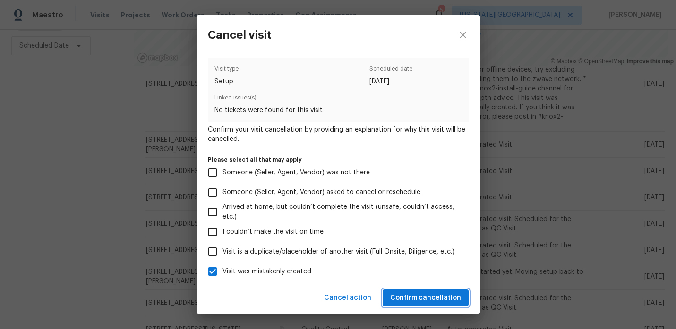
click at [406, 290] on button "Confirm cancellation" at bounding box center [425, 298] width 86 height 17
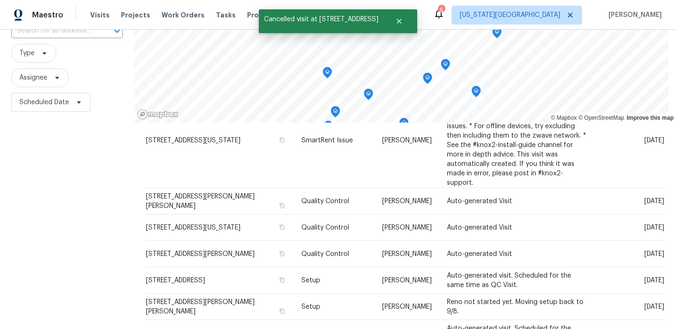
scroll to position [134, 0]
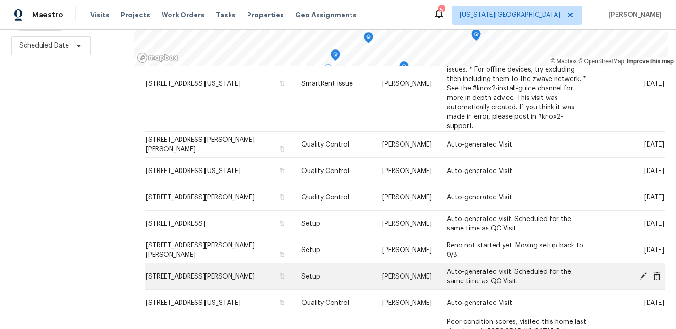
click at [644, 272] on icon at bounding box center [642, 276] width 8 height 8
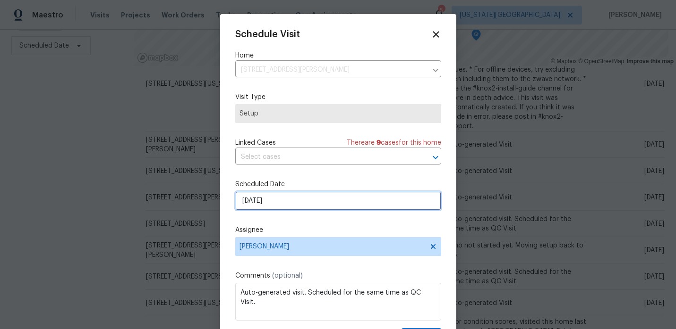
click at [330, 204] on input "9/4/2025" at bounding box center [338, 201] width 206 height 19
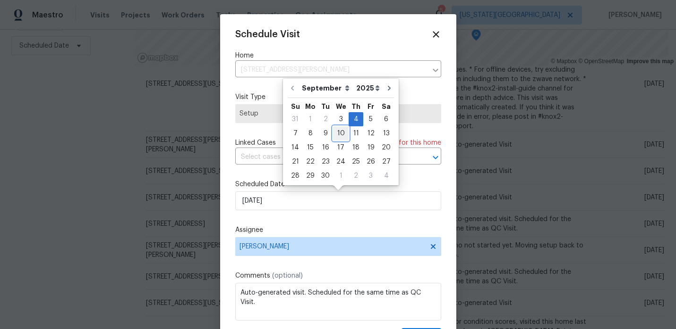
click at [338, 128] on div "10" at bounding box center [341, 133] width 16 height 13
type input "9/10/2025"
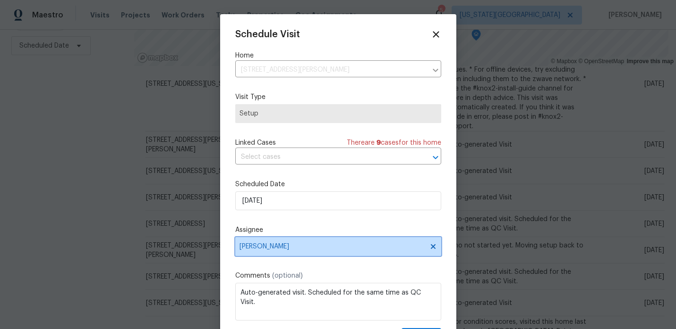
click at [309, 254] on span "[PERSON_NAME]" at bounding box center [338, 246] width 206 height 19
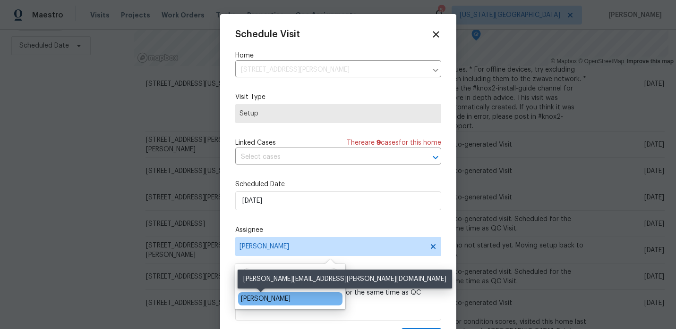
type input "matt"
click at [253, 297] on div "[PERSON_NAME]" at bounding box center [266, 299] width 50 height 9
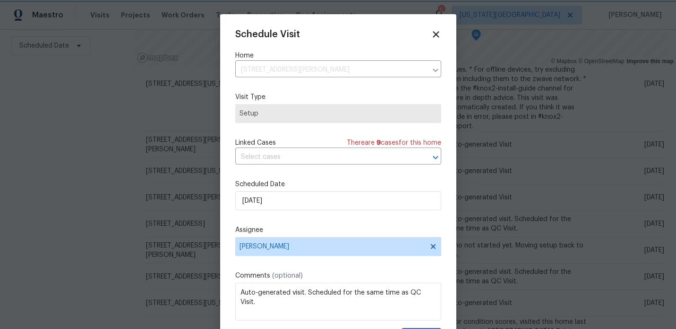
scroll to position [17, 0]
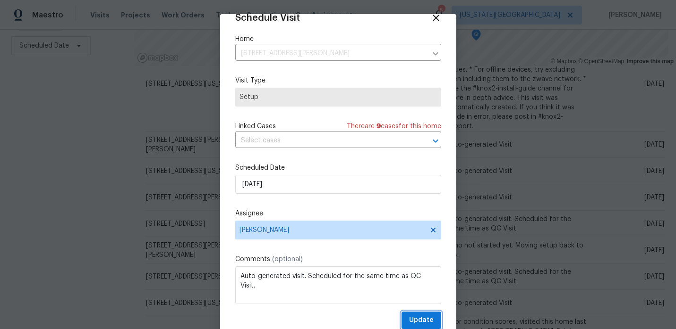
click at [414, 314] on button "Update" at bounding box center [421, 320] width 40 height 17
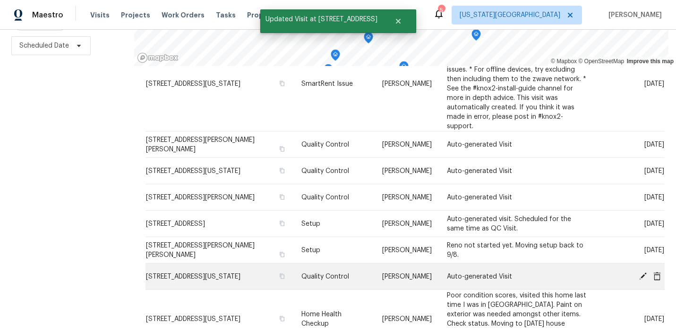
click at [657, 272] on icon at bounding box center [657, 276] width 8 height 8
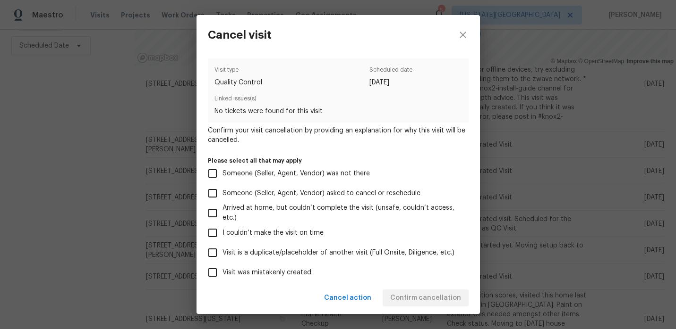
click at [284, 271] on span "Visit was mistakenly created" at bounding box center [266, 273] width 89 height 10
click at [222, 271] on input "Visit was mistakenly created" at bounding box center [213, 273] width 20 height 20
checkbox input "true"
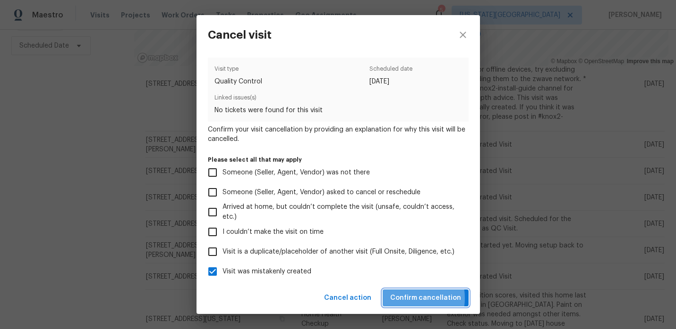
click at [405, 298] on span "Confirm cancellation" at bounding box center [425, 299] width 71 height 12
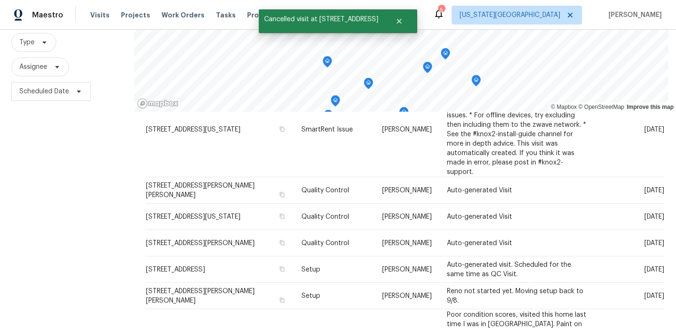
scroll to position [134, 0]
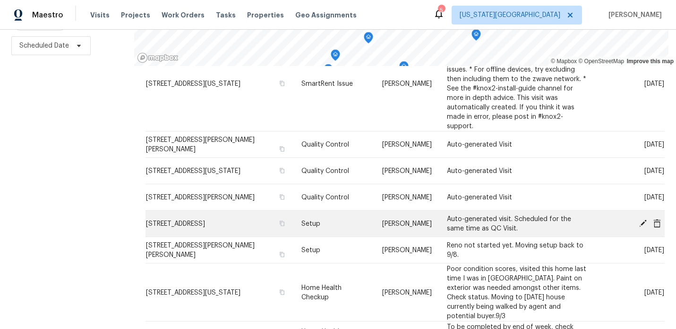
click at [644, 220] on icon at bounding box center [643, 224] width 8 height 8
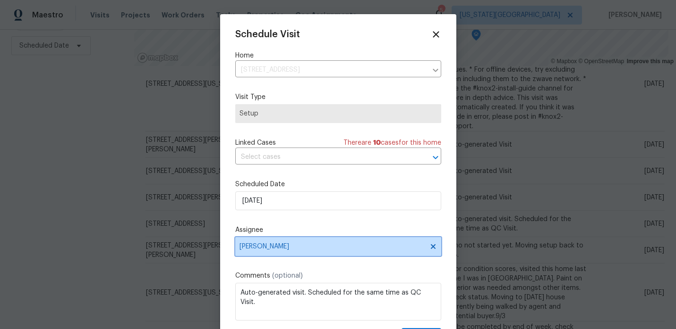
click at [272, 244] on span "[PERSON_NAME]" at bounding box center [331, 247] width 185 height 8
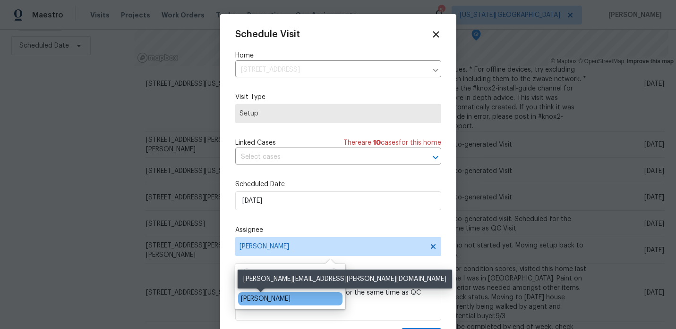
type input "matt"
click at [255, 300] on div "[PERSON_NAME]" at bounding box center [266, 299] width 50 height 9
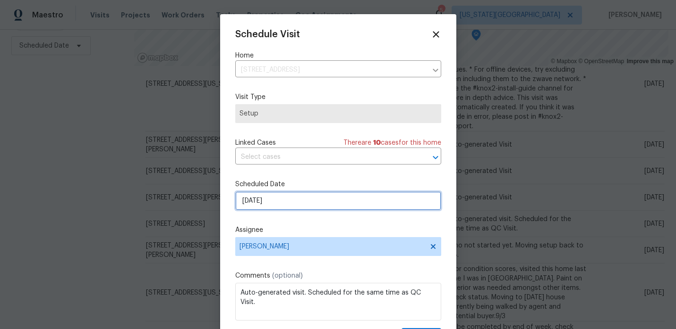
click at [287, 209] on input "9/4/2025" at bounding box center [338, 201] width 206 height 19
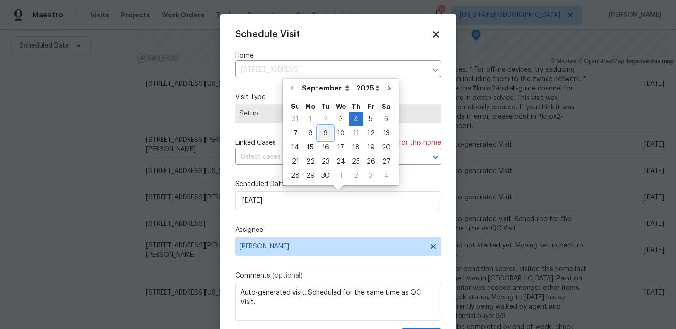
click at [325, 133] on div "9" at bounding box center [325, 133] width 15 height 13
type input "9/9/2025"
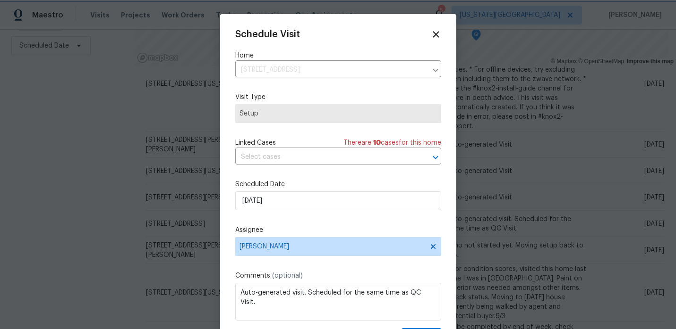
scroll to position [17, 0]
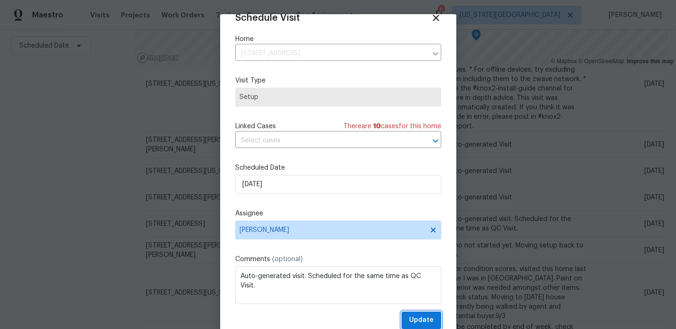
click at [416, 314] on button "Update" at bounding box center [421, 320] width 40 height 17
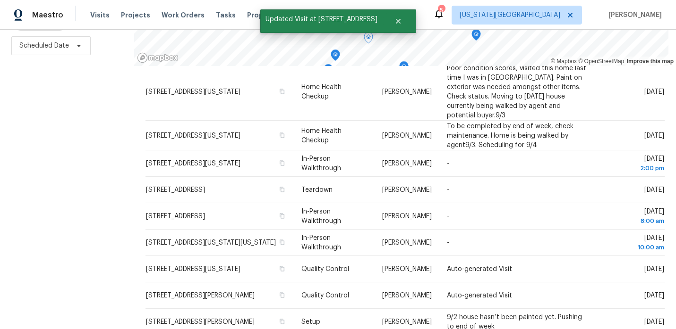
scroll to position [296, 0]
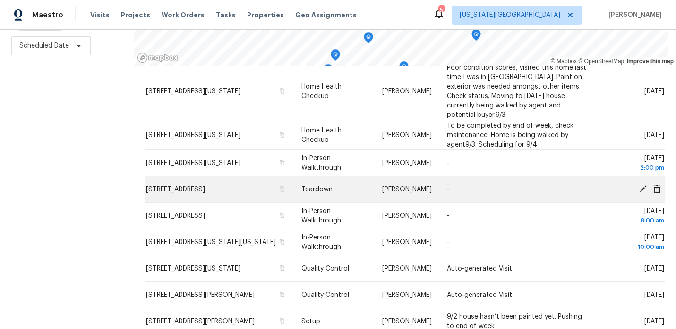
click at [643, 185] on icon at bounding box center [643, 189] width 8 height 8
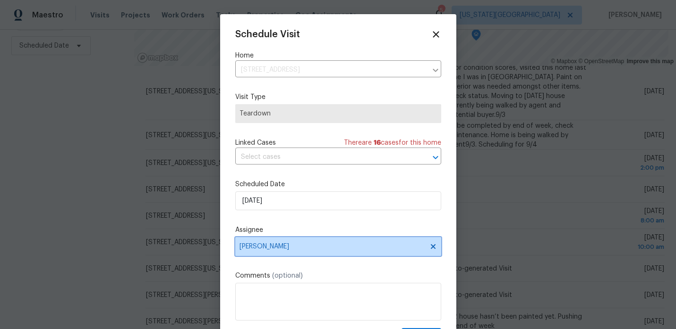
click at [355, 243] on span "[PERSON_NAME]" at bounding box center [338, 246] width 206 height 19
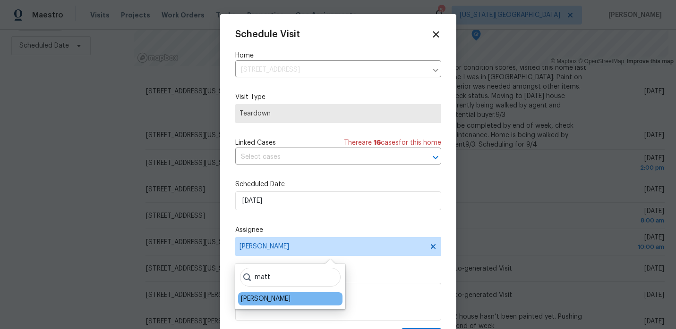
type input "matt"
click at [267, 297] on div "[PERSON_NAME]" at bounding box center [266, 299] width 50 height 9
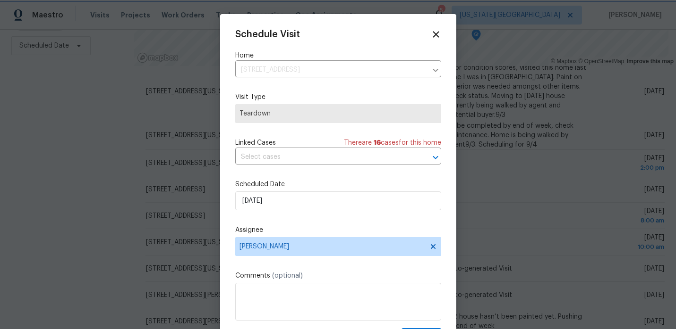
scroll to position [17, 0]
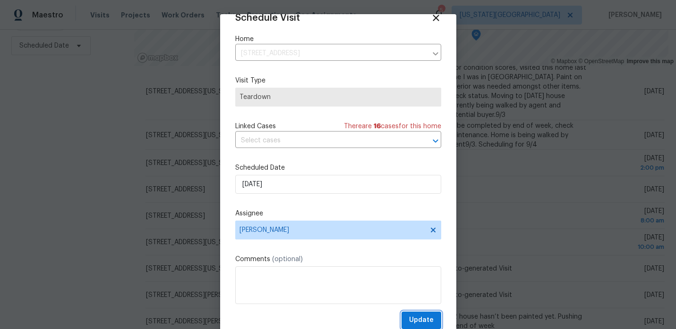
click at [419, 317] on span "Update" at bounding box center [421, 321] width 25 height 12
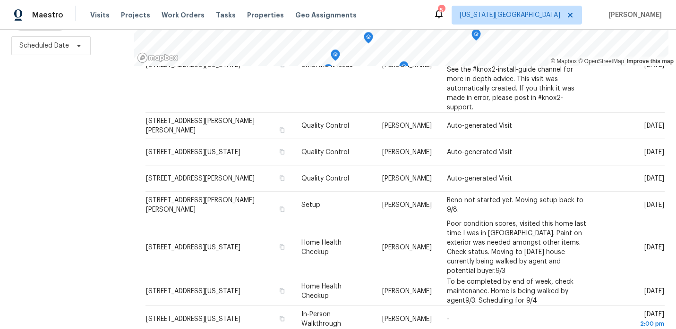
scroll to position [0, 0]
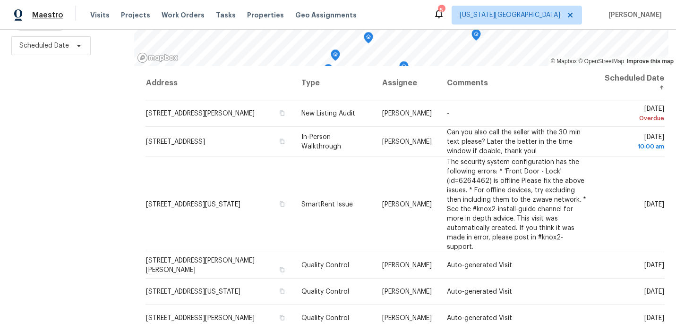
click at [38, 12] on span "Maestro" at bounding box center [47, 14] width 31 height 9
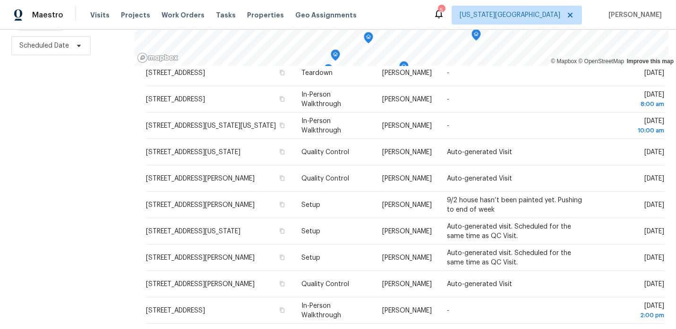
scroll to position [413, 0]
click at [433, 329] on icon at bounding box center [433, 335] width 3 height 5
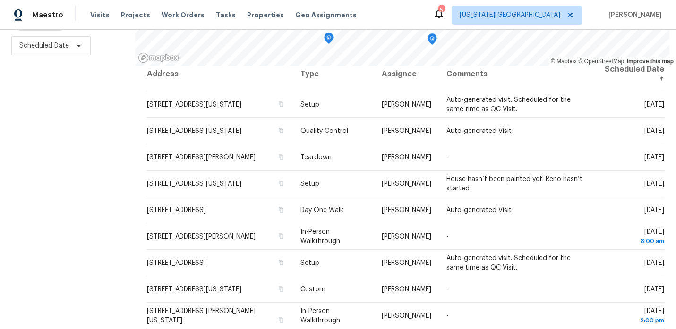
scroll to position [0, 0]
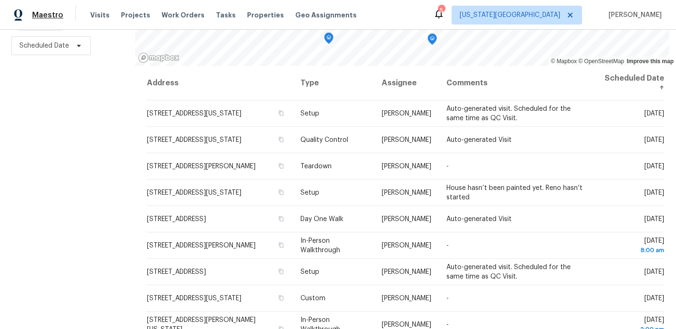
click at [57, 17] on span "Maestro" at bounding box center [47, 14] width 31 height 9
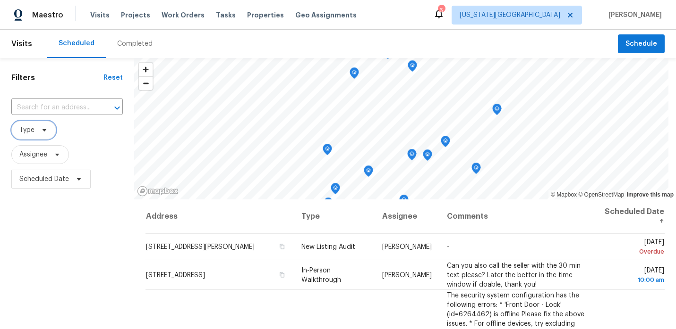
click at [42, 130] on icon at bounding box center [45, 131] width 8 height 8
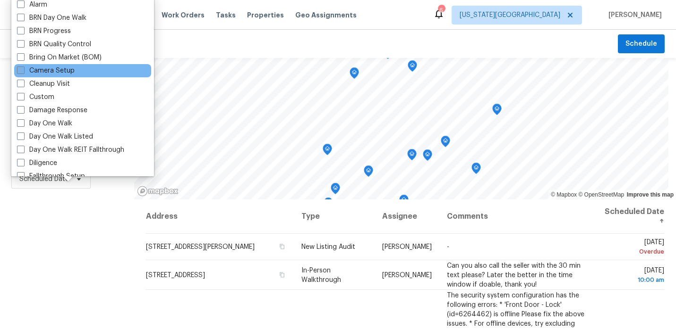
scroll to position [59, 0]
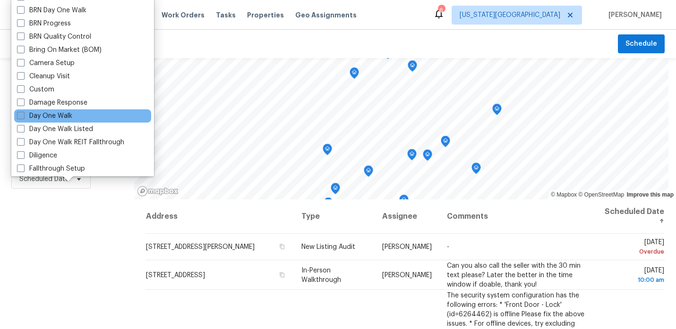
click at [21, 114] on span at bounding box center [21, 116] width 8 height 8
click at [21, 114] on input "Day One Walk" at bounding box center [20, 114] width 6 height 6
checkbox input "true"
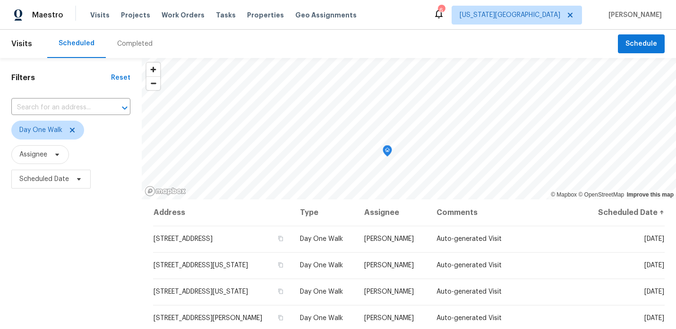
click at [24, 234] on div "Filters Reset ​ Day One Walk Assignee Scheduled Date" at bounding box center [71, 260] width 142 height 405
click at [38, 15] on span "Maestro" at bounding box center [47, 14] width 31 height 9
